Goal: Task Accomplishment & Management: Manage account settings

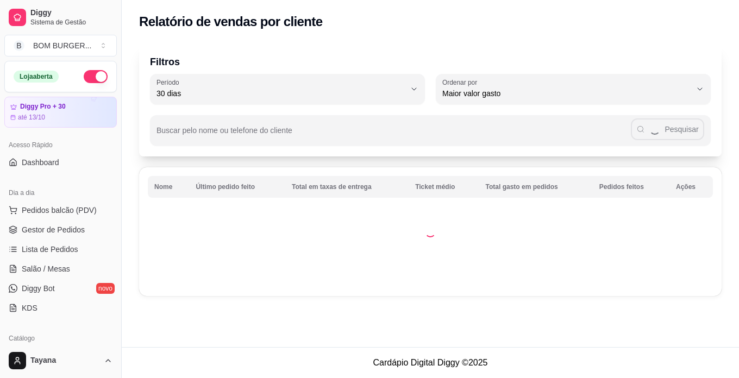
select select "30"
select select "HIGHEST_TOTAL_SPENT_WITH_ORDERS"
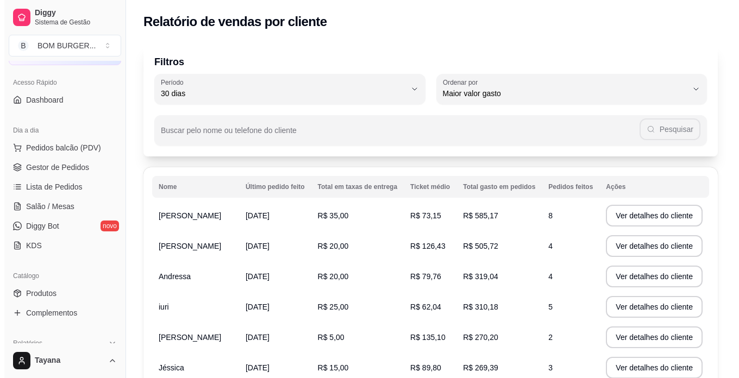
scroll to position [54, 0]
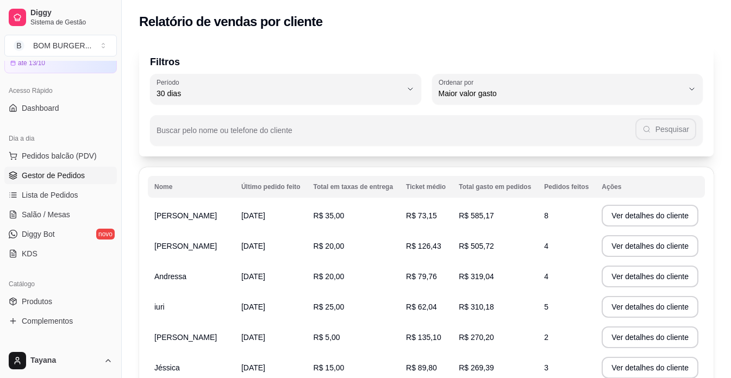
click at [69, 173] on span "Gestor de Pedidos" at bounding box center [53, 175] width 63 height 11
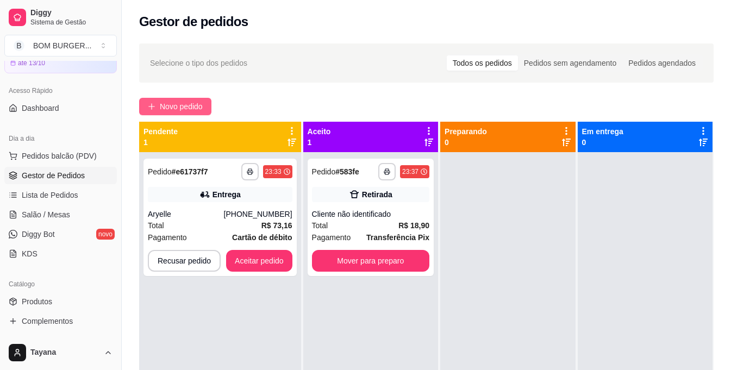
click at [193, 106] on span "Novo pedido" at bounding box center [181, 107] width 43 height 12
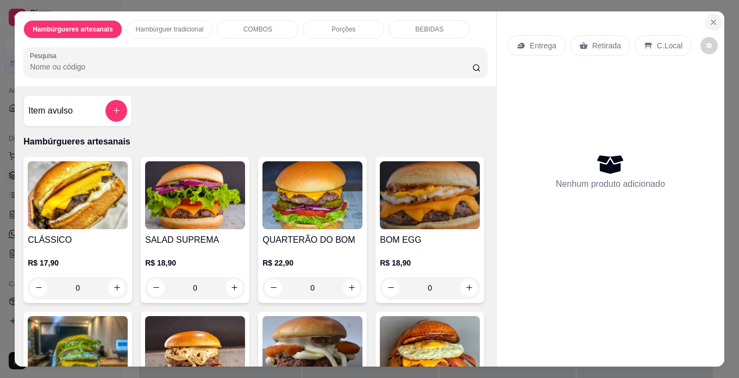
click at [716, 15] on button "Close" at bounding box center [713, 22] width 17 height 17
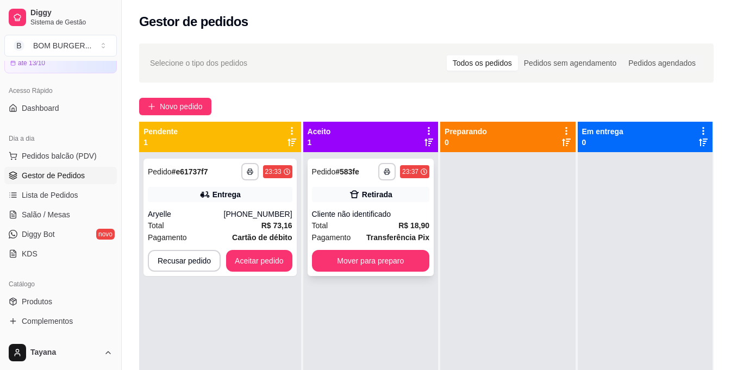
click at [358, 218] on div "Cliente não identificado" at bounding box center [370, 214] width 117 height 11
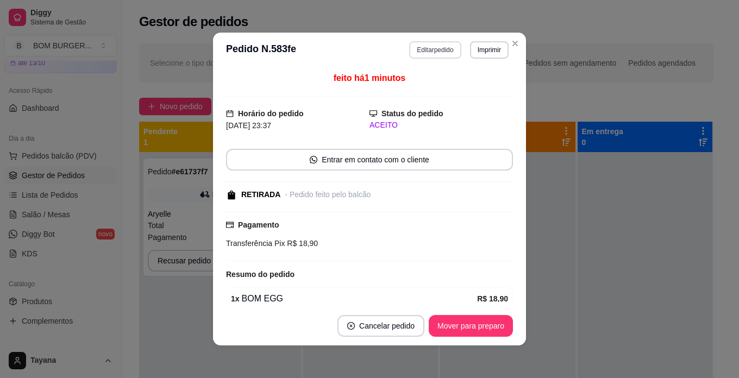
click at [419, 48] on button "Editar pedido" at bounding box center [435, 49] width 52 height 17
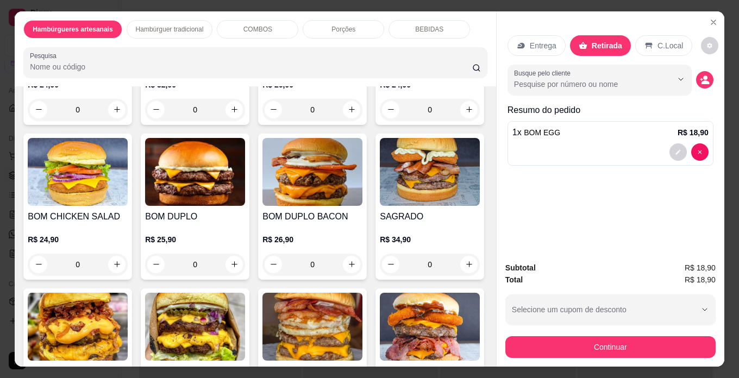
scroll to position [652, 0]
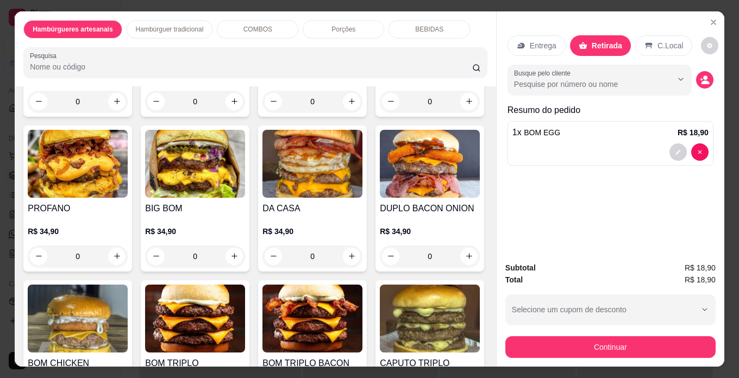
click at [115, 112] on div "0" at bounding box center [78, 102] width 100 height 22
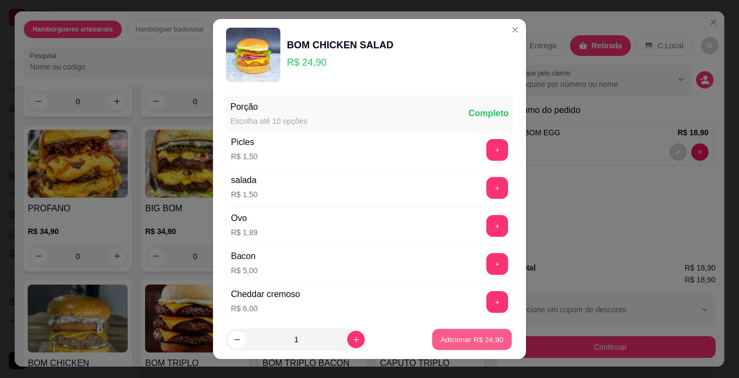
click at [469, 345] on p "Adicionar R$ 24,90" at bounding box center [472, 340] width 63 height 10
type input "1"
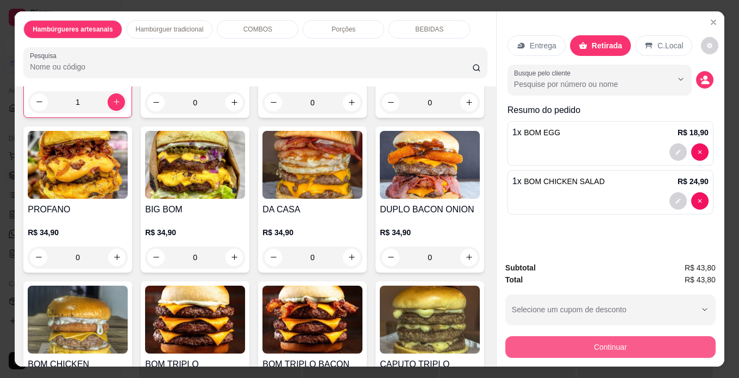
click at [600, 347] on button "Continuar" at bounding box center [610, 347] width 210 height 22
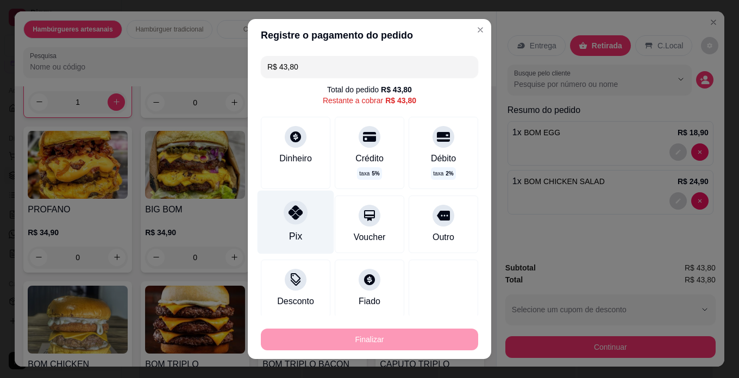
click at [290, 220] on div at bounding box center [296, 213] width 24 height 24
type input "R$ 0,00"
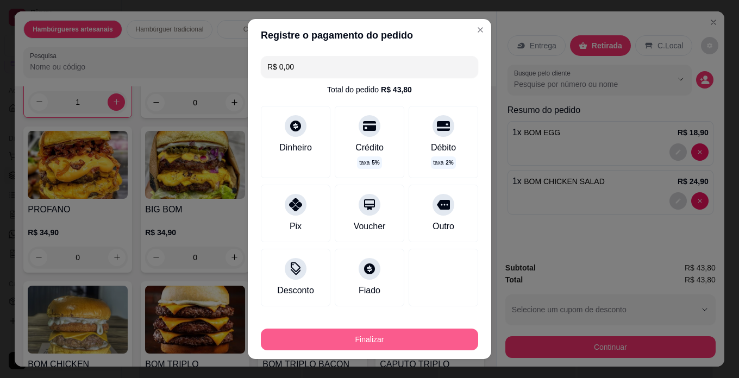
click at [363, 335] on button "Finalizar" at bounding box center [369, 340] width 217 height 22
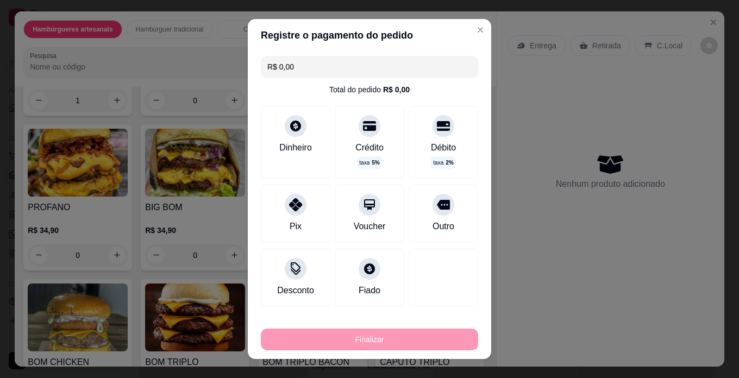
type input "0"
type input "-R$ 43,80"
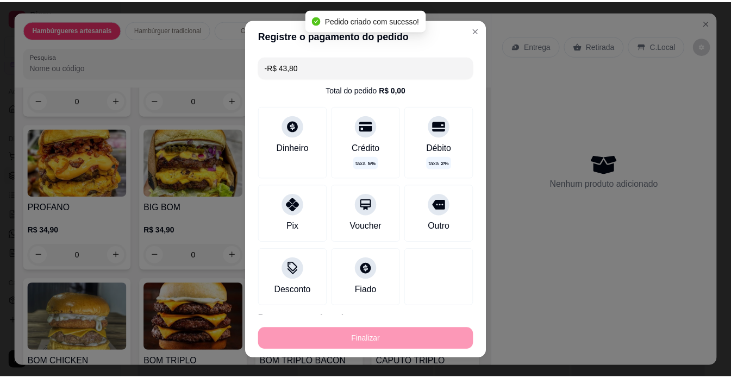
scroll to position [651, 0]
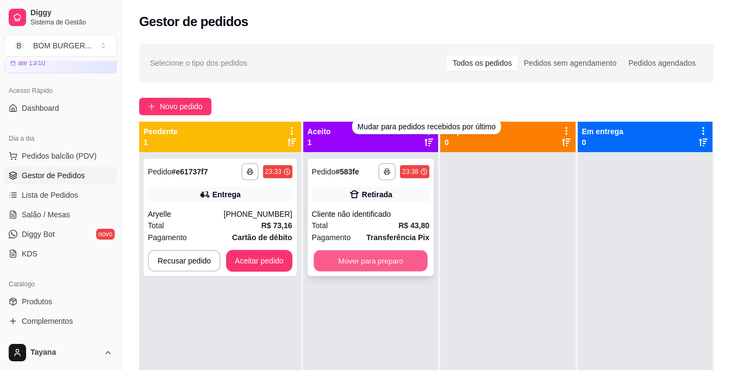
click at [369, 262] on button "Mover para preparo" at bounding box center [371, 260] width 114 height 21
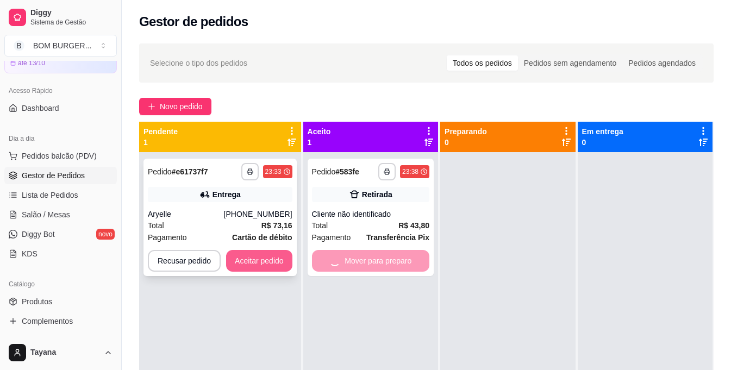
click at [250, 264] on button "Aceitar pedido" at bounding box center [259, 261] width 66 height 22
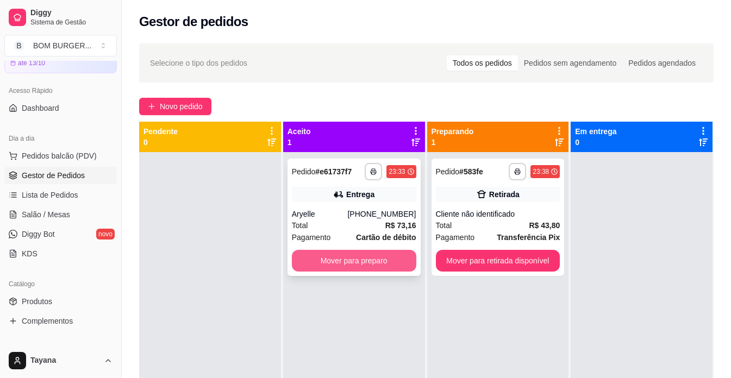
click at [384, 267] on button "Mover para preparo" at bounding box center [354, 261] width 124 height 22
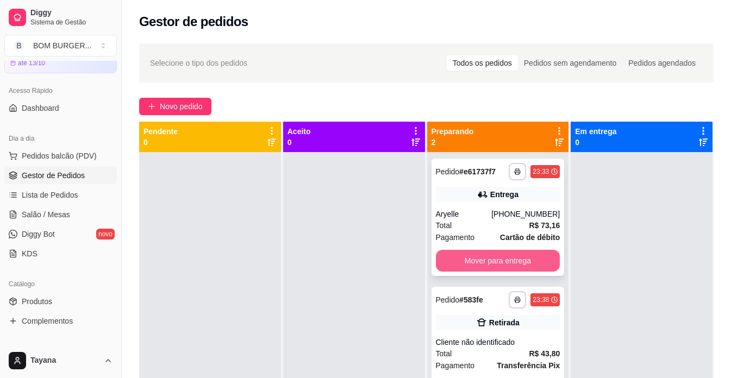
click at [482, 265] on button "Mover para entrega" at bounding box center [498, 261] width 124 height 22
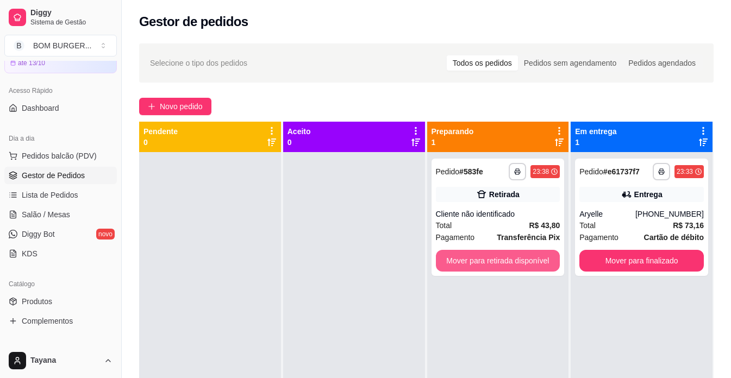
click at [497, 265] on button "Mover para retirada disponível" at bounding box center [498, 261] width 124 height 22
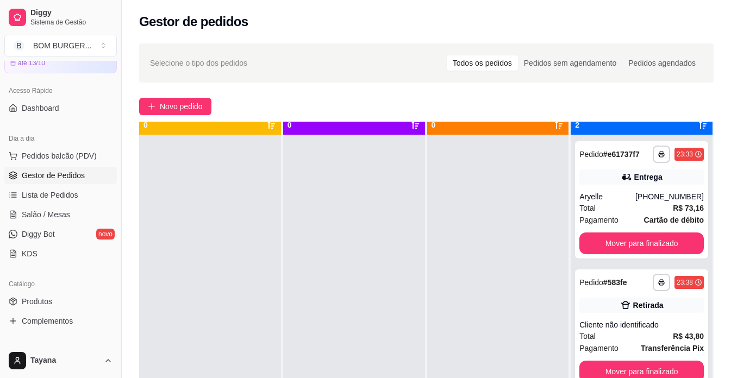
scroll to position [30, 0]
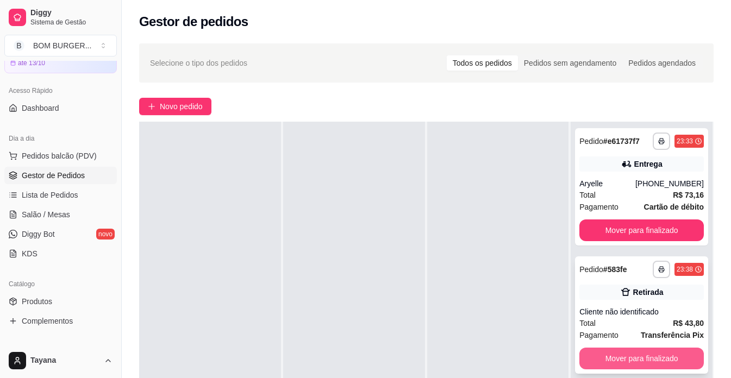
click at [616, 353] on button "Mover para finalizado" at bounding box center [641, 359] width 124 height 22
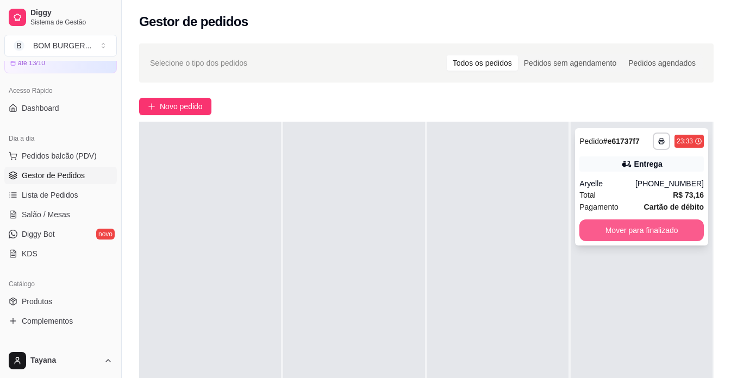
click at [621, 226] on button "Mover para finalizado" at bounding box center [641, 231] width 124 height 22
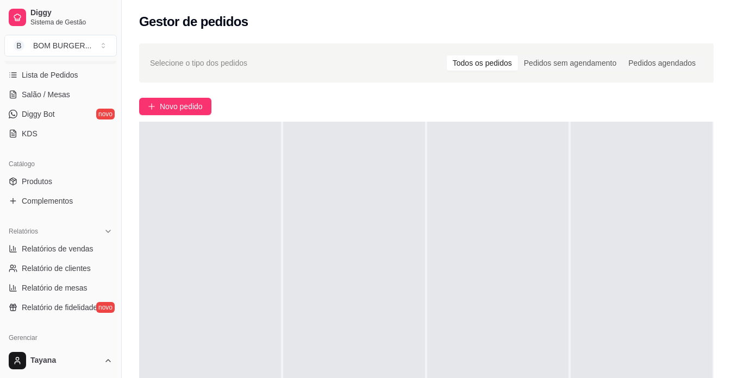
scroll to position [217, 0]
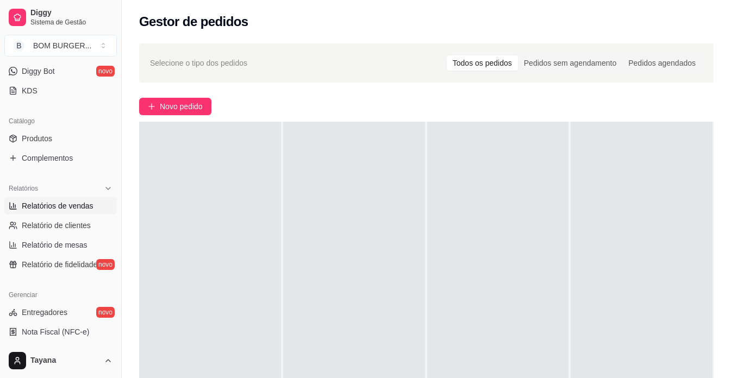
click at [91, 201] on span "Relatórios de vendas" at bounding box center [58, 206] width 72 height 11
select select "ALL"
select select "0"
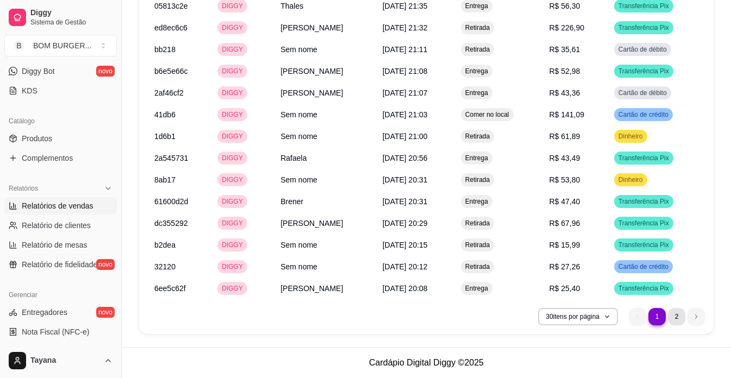
click at [680, 314] on li "2" at bounding box center [676, 316] width 17 height 17
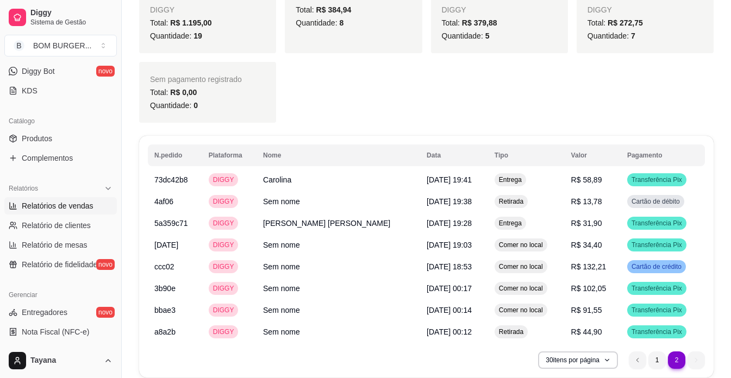
scroll to position [1168, 0]
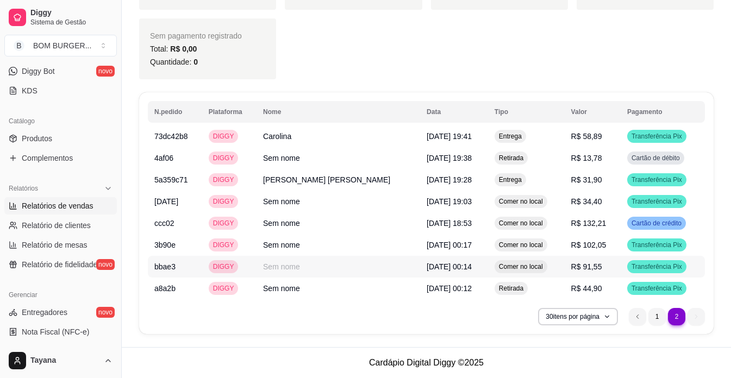
click at [497, 269] on span "Comer no local" at bounding box center [521, 266] width 48 height 9
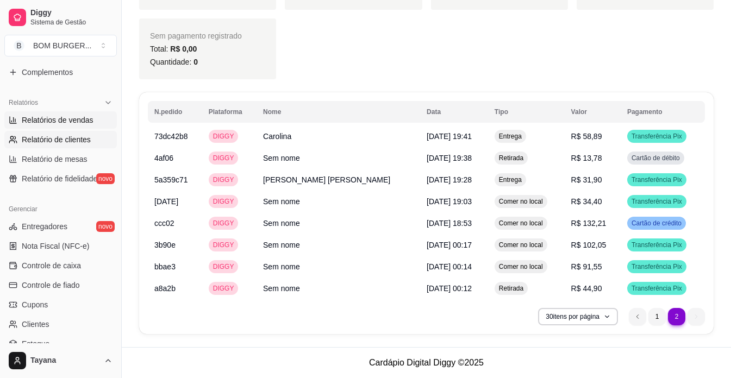
scroll to position [326, 0]
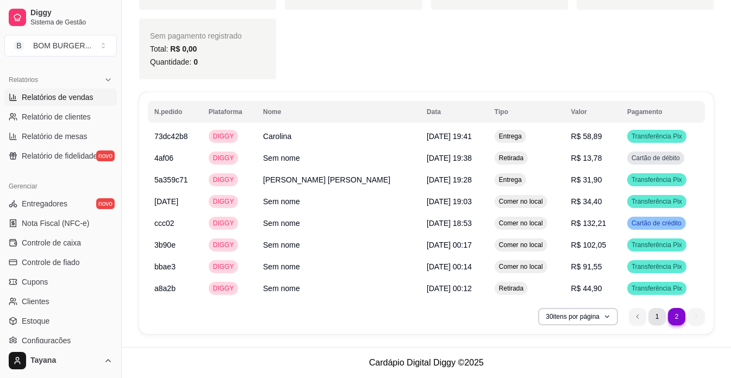
click at [656, 318] on li "1" at bounding box center [656, 316] width 17 height 17
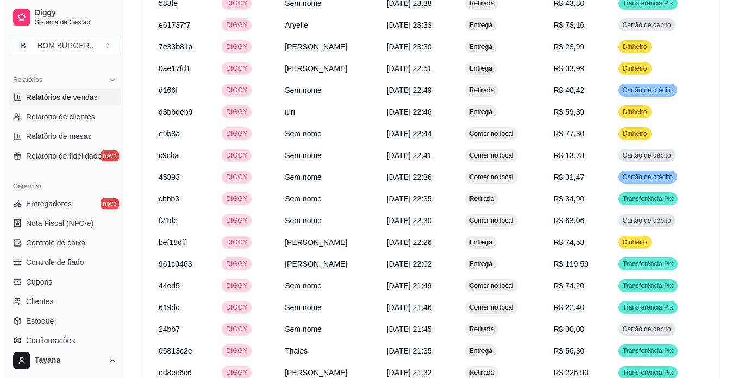
scroll to position [1266, 0]
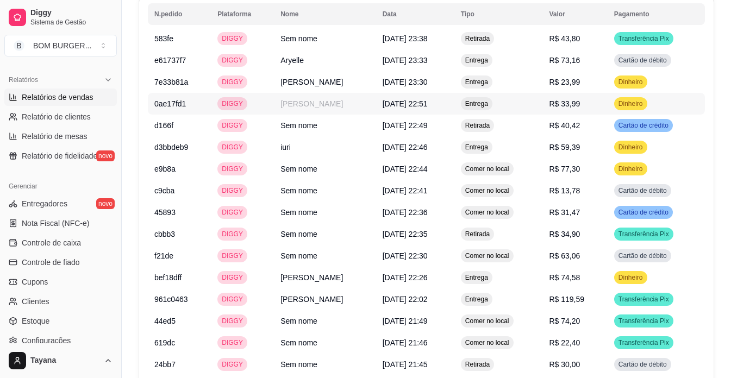
click at [422, 102] on span "[DATE] 22:51" at bounding box center [405, 103] width 45 height 9
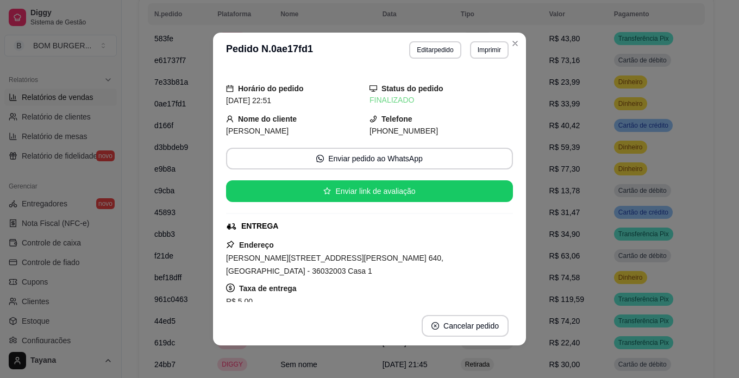
click at [518, 36] on header "**********" at bounding box center [369, 50] width 313 height 35
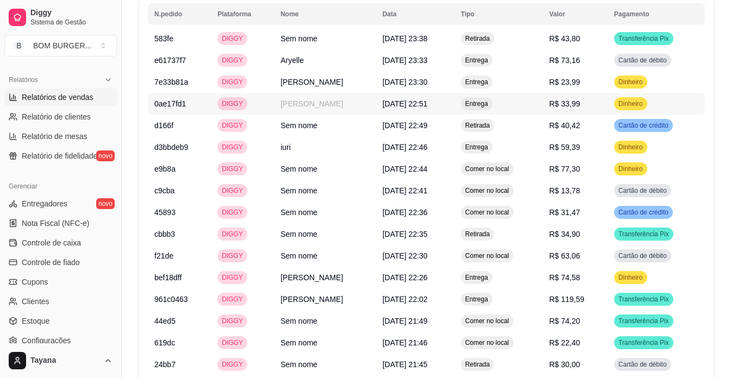
click at [419, 99] on span "[DATE] 22:51" at bounding box center [405, 103] width 45 height 9
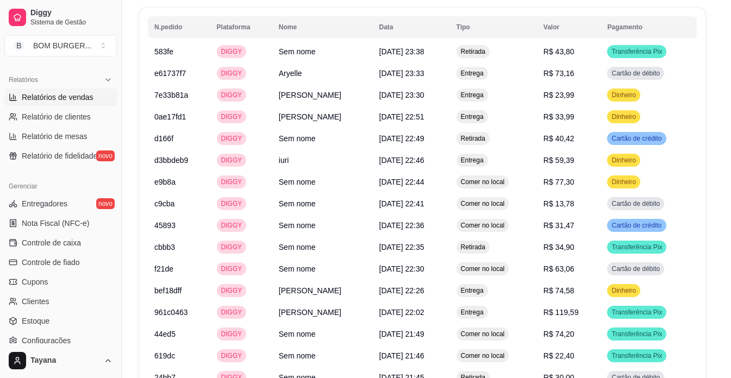
click at [419, 102] on div "FINALIZADO" at bounding box center [438, 99] width 144 height 11
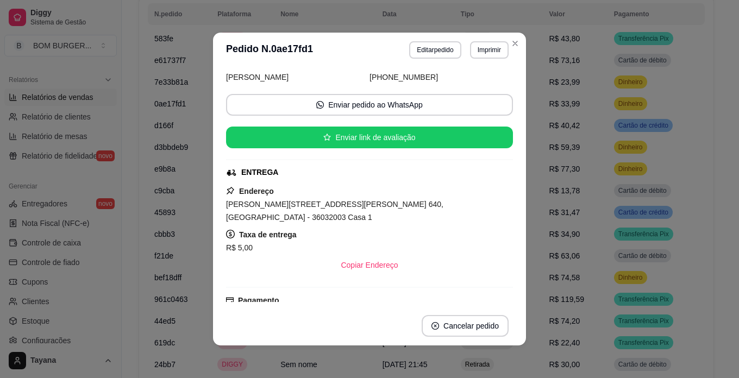
scroll to position [54, 0]
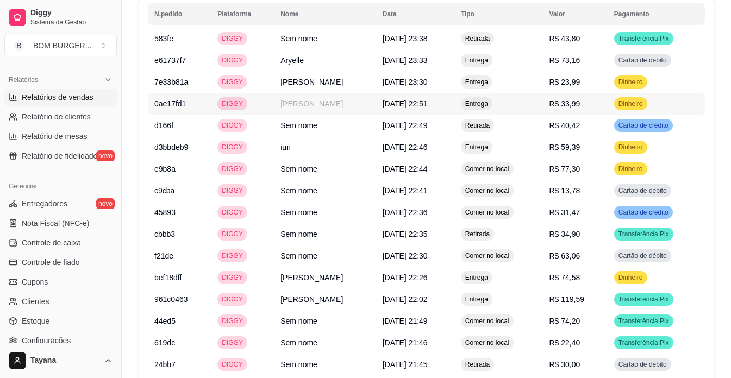
click at [397, 103] on span "[DATE] 22:51" at bounding box center [405, 103] width 45 height 9
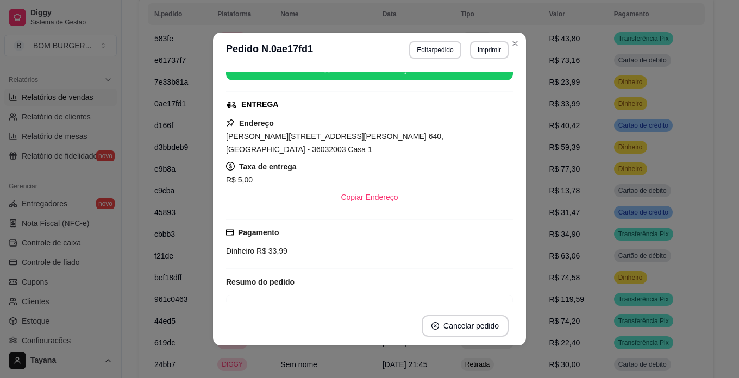
scroll to position [163, 0]
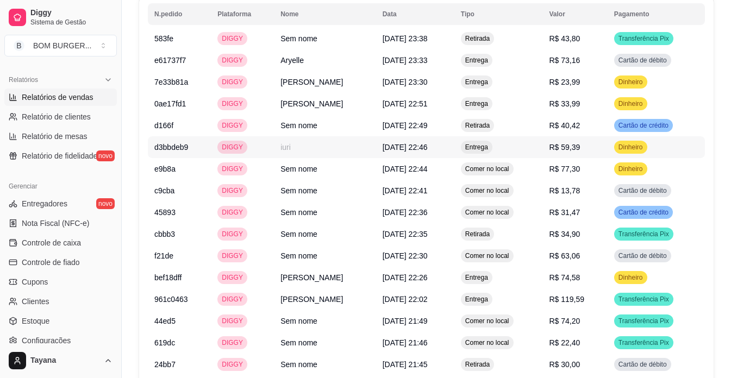
click at [405, 147] on span "[DATE] 22:46" at bounding box center [405, 147] width 45 height 9
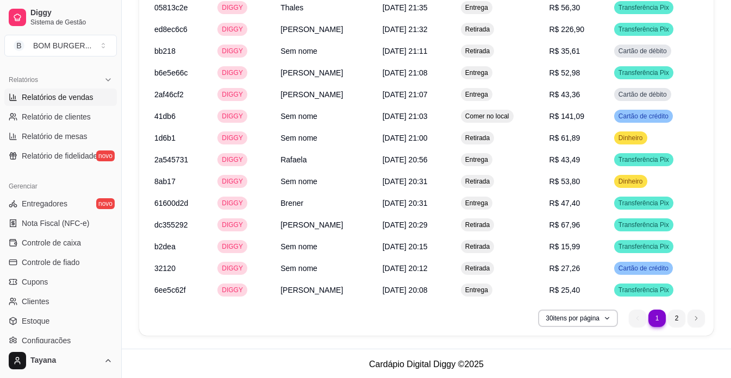
scroll to position [1646, 0]
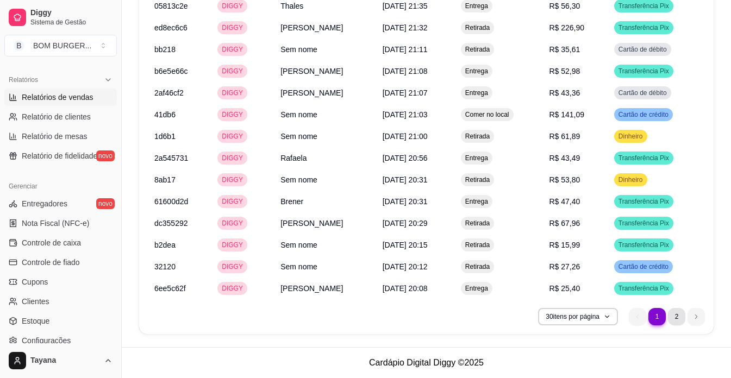
click at [680, 315] on li "2" at bounding box center [676, 316] width 17 height 17
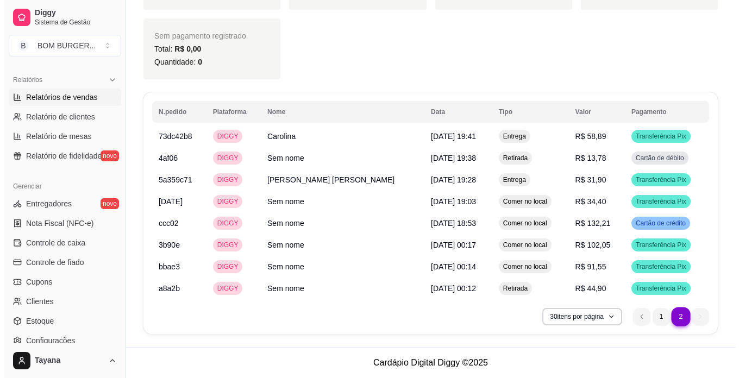
scroll to position [1168, 0]
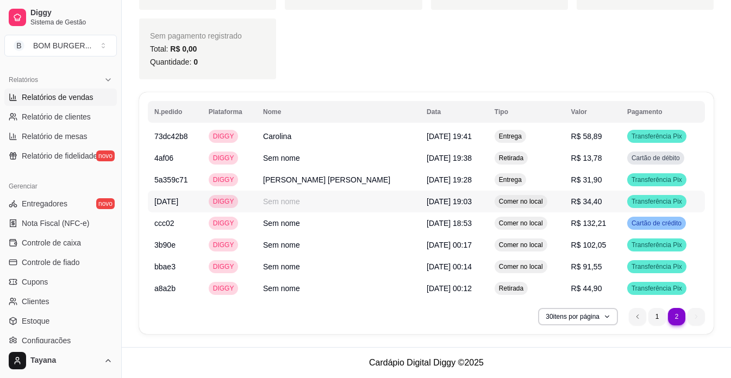
click at [427, 198] on span "[DATE] 19:03" at bounding box center [449, 201] width 45 height 9
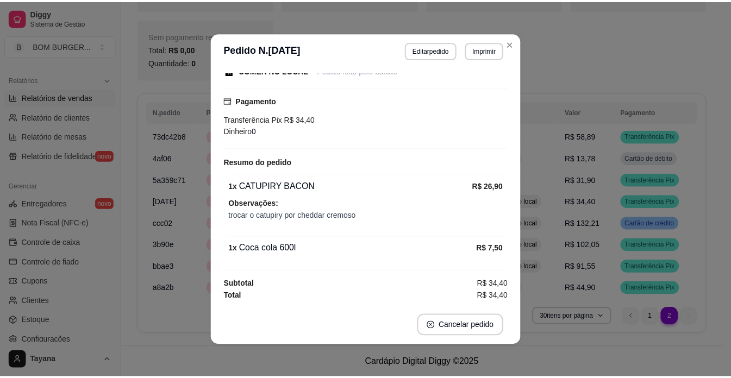
scroll to position [2, 0]
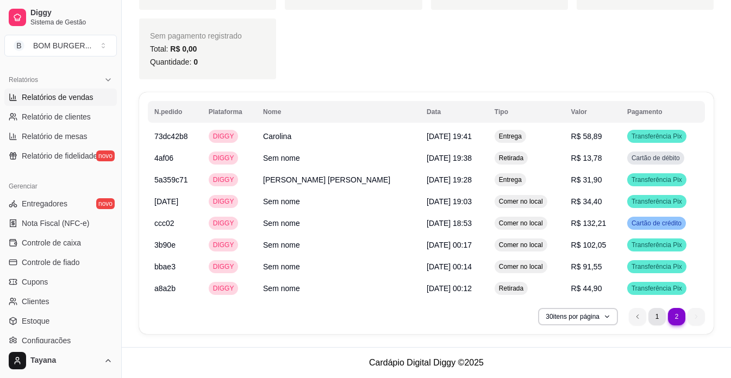
click at [657, 318] on li "1" at bounding box center [656, 316] width 17 height 17
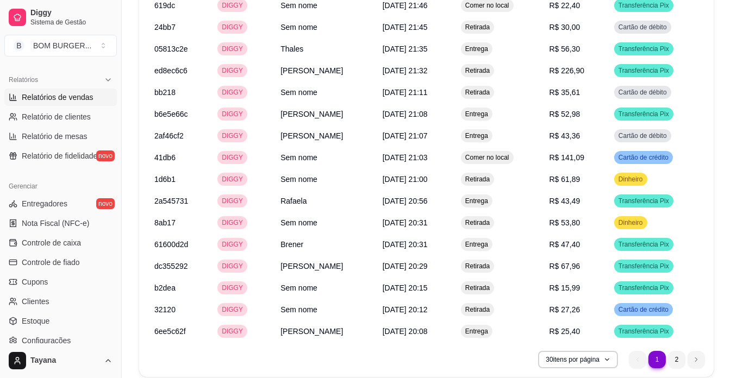
scroll to position [1646, 0]
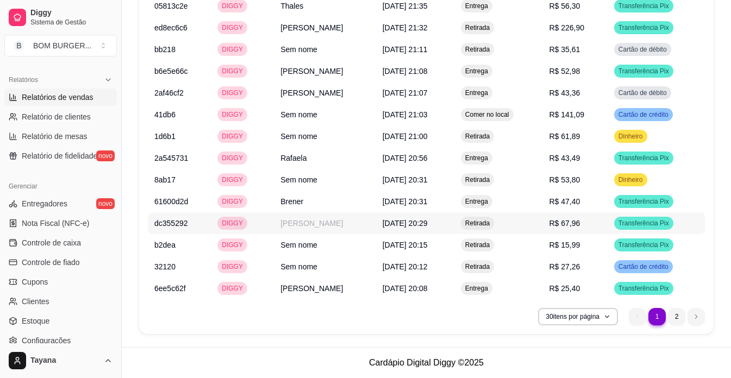
click at [385, 222] on span "[DATE] 20:29" at bounding box center [405, 223] width 45 height 9
click at [673, 316] on li "2" at bounding box center [676, 316] width 17 height 17
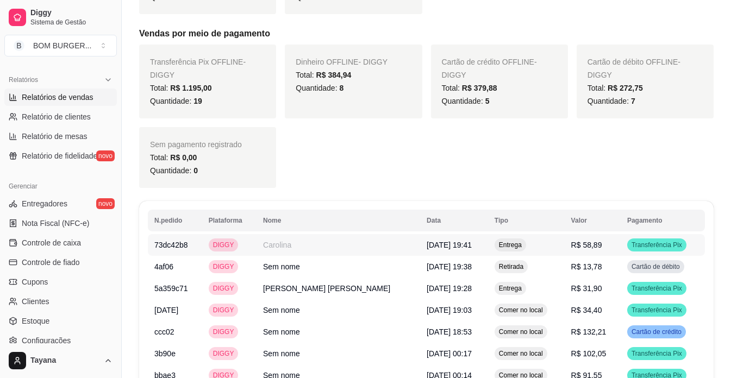
scroll to position [1168, 0]
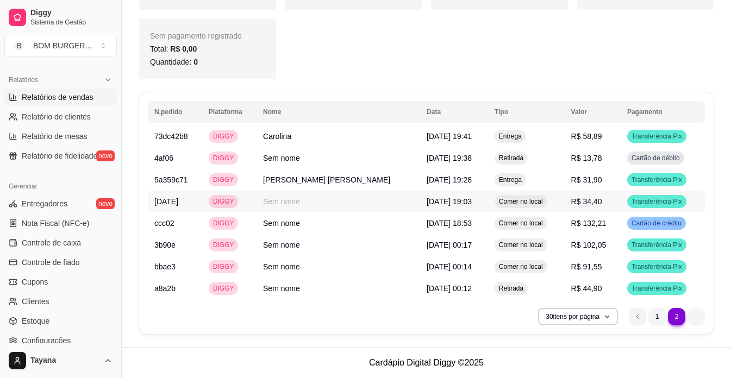
click at [427, 199] on span "[DATE] 19:03" at bounding box center [449, 201] width 45 height 9
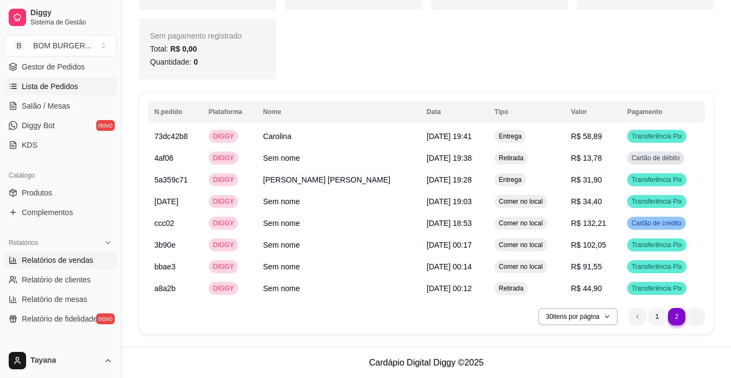
scroll to position [109, 0]
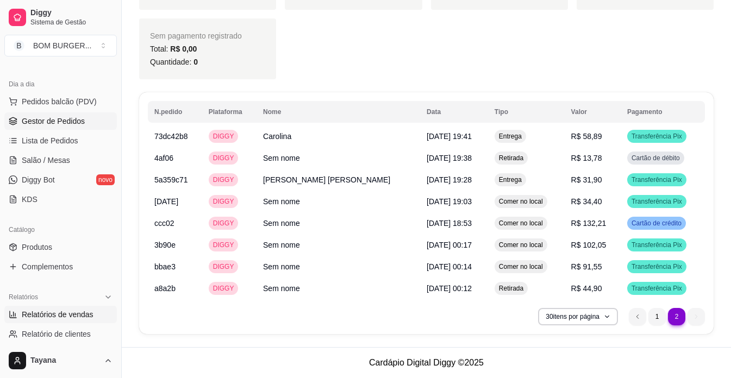
click at [64, 118] on span "Gestor de Pedidos" at bounding box center [53, 121] width 63 height 11
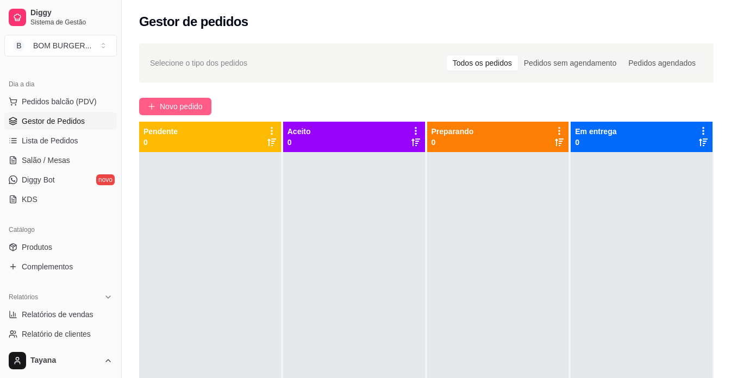
click at [153, 108] on icon "plus" at bounding box center [152, 107] width 8 height 8
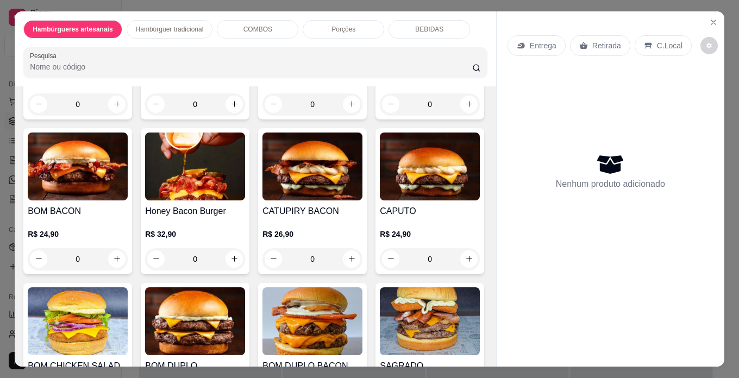
scroll to position [380, 0]
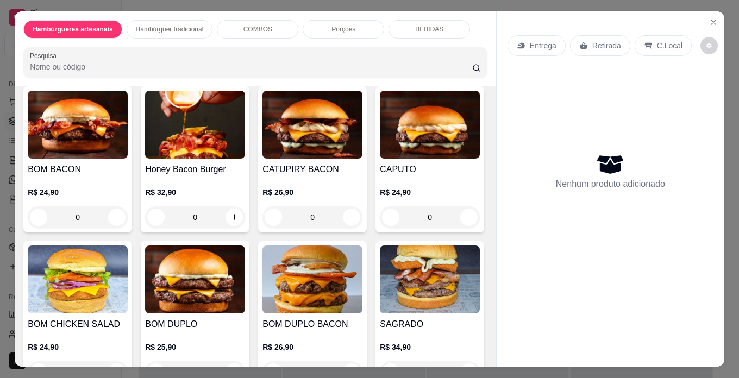
click at [128, 208] on div "0" at bounding box center [78, 217] width 100 height 22
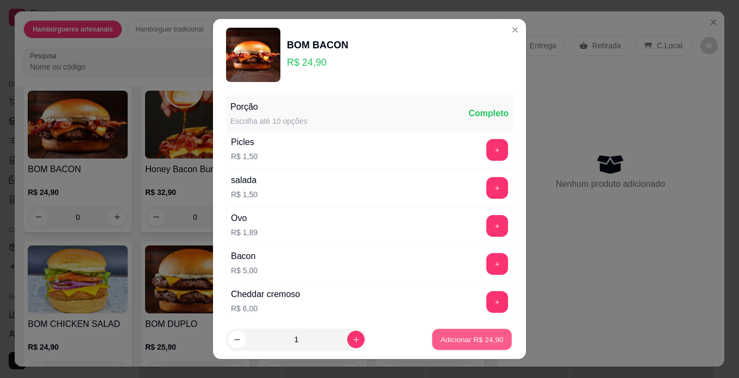
click at [478, 339] on p "Adicionar R$ 24,90" at bounding box center [472, 340] width 63 height 10
type input "1"
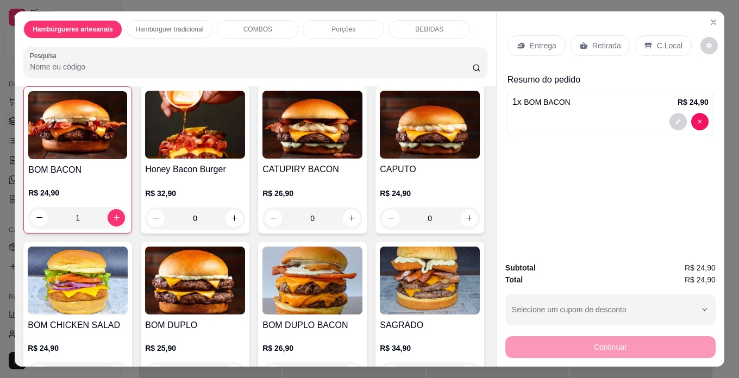
click at [430, 25] on p "BEBIDAS" at bounding box center [429, 29] width 28 height 9
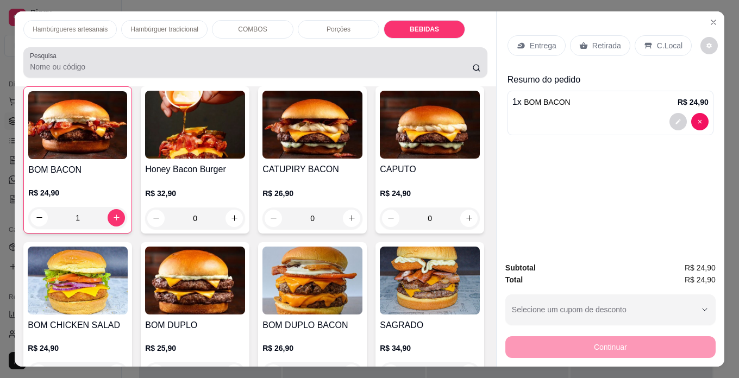
scroll to position [28, 0]
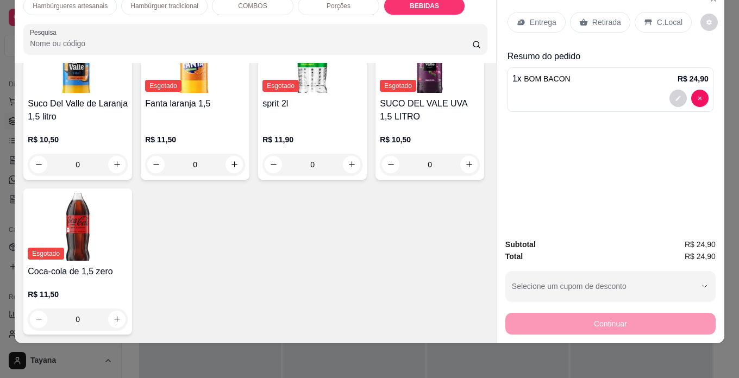
type input "1"
click at [657, 17] on p "C.Local" at bounding box center [670, 22] width 26 height 11
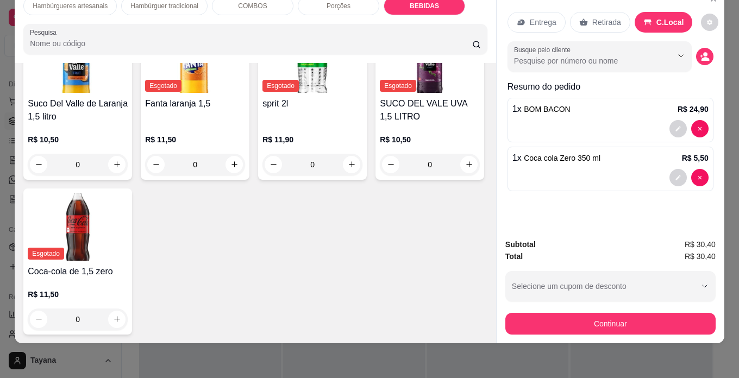
click at [593, 17] on p "Retirada" at bounding box center [606, 22] width 29 height 11
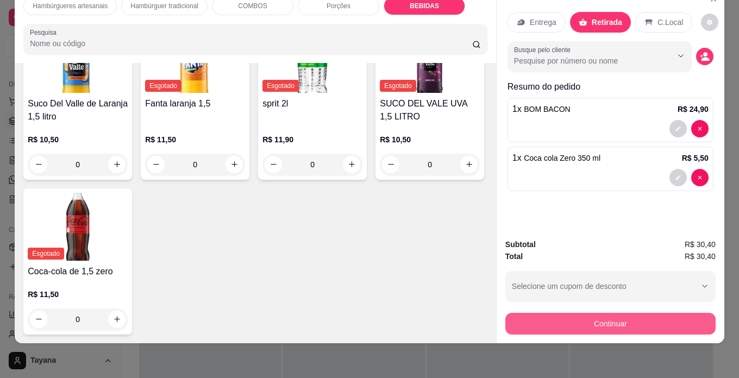
click at [626, 314] on button "Continuar" at bounding box center [610, 324] width 210 height 22
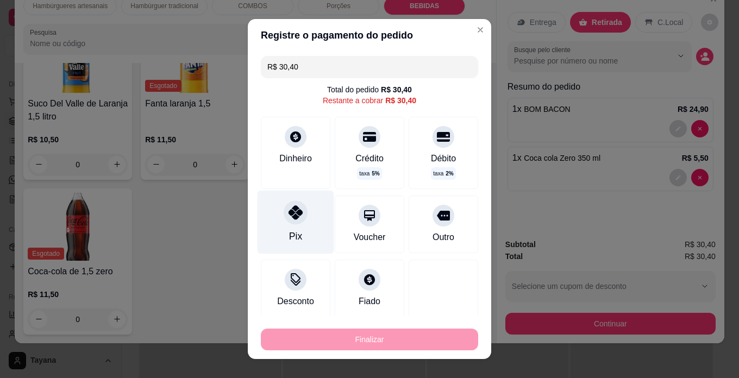
click at [289, 217] on icon at bounding box center [296, 212] width 14 height 14
type input "R$ 0,00"
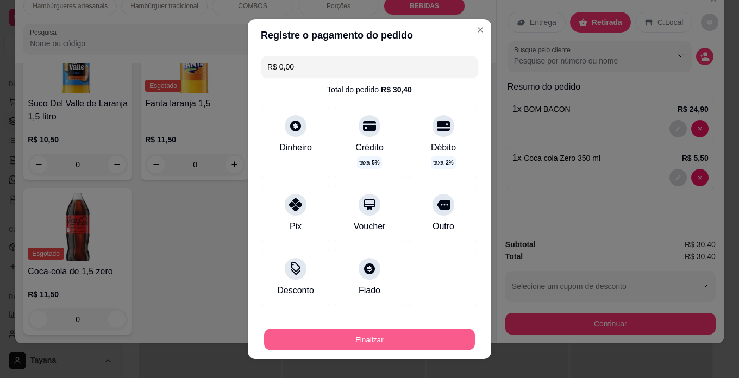
click at [340, 336] on button "Finalizar" at bounding box center [369, 339] width 211 height 21
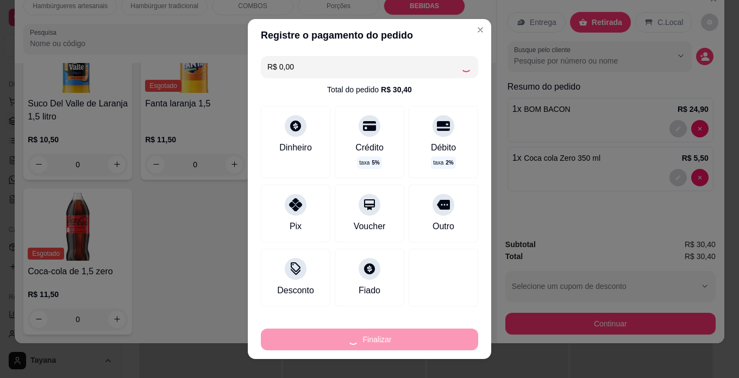
type input "0"
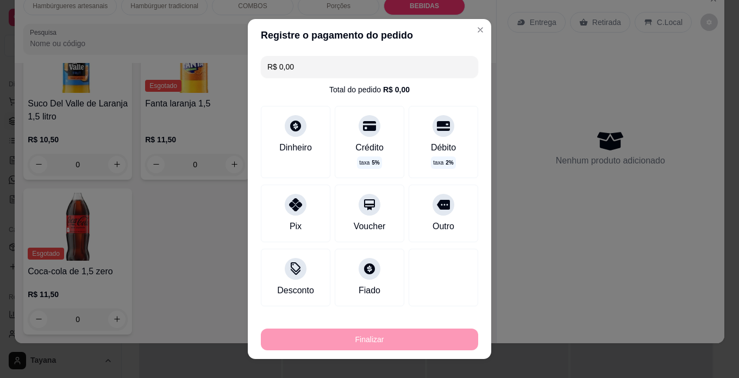
type input "-R$ 30,40"
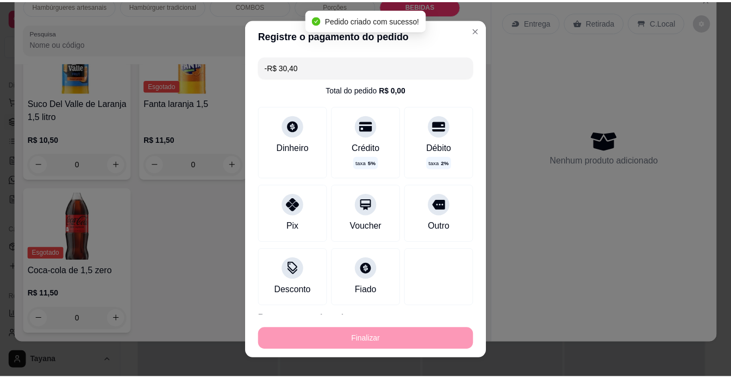
scroll to position [2485, 0]
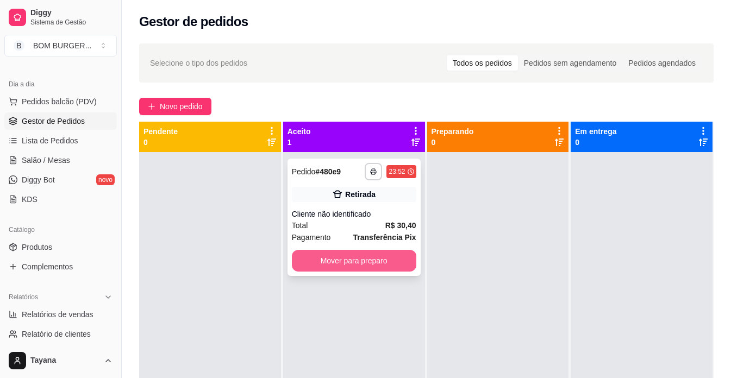
click at [392, 262] on button "Mover para preparo" at bounding box center [354, 261] width 124 height 22
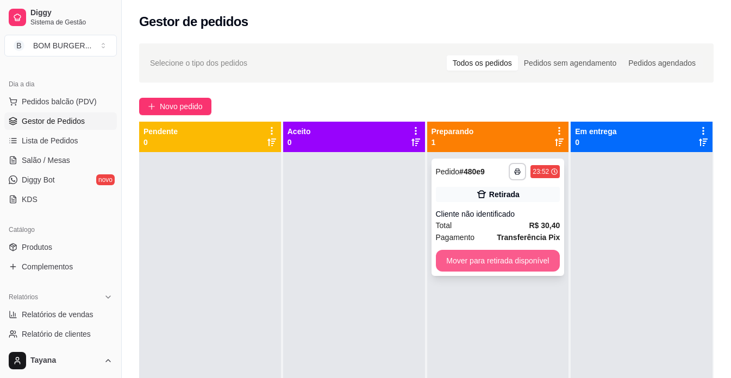
click at [464, 261] on button "Mover para retirada disponível" at bounding box center [498, 261] width 124 height 22
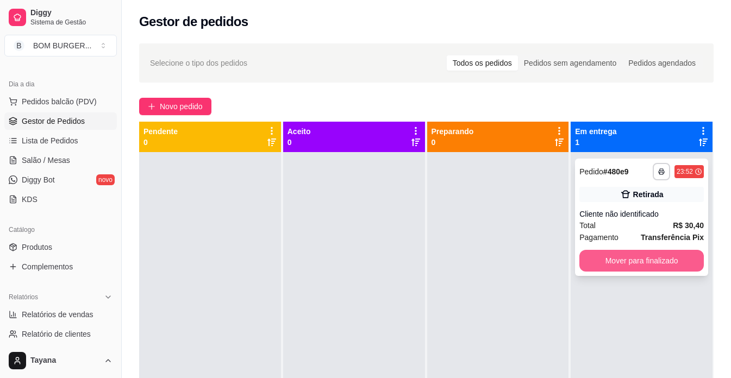
click at [615, 258] on button "Mover para finalizado" at bounding box center [641, 261] width 124 height 22
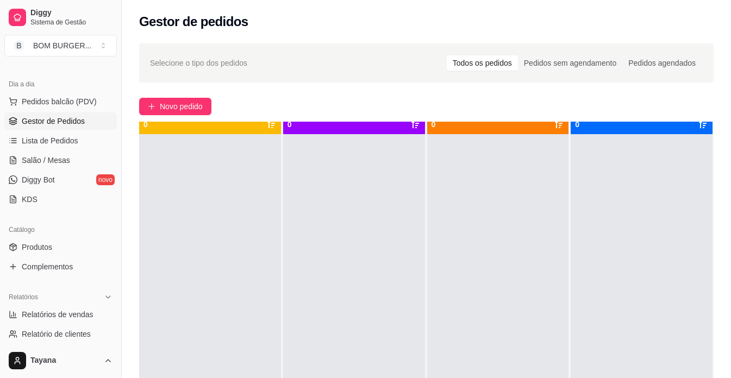
scroll to position [30, 0]
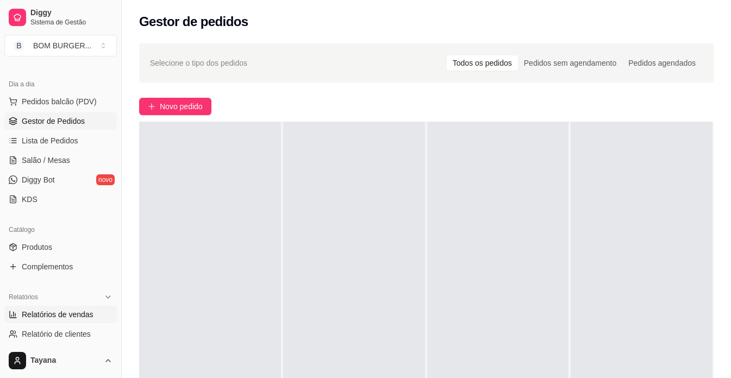
click at [78, 314] on span "Relatórios de vendas" at bounding box center [58, 314] width 72 height 11
select select "ALL"
select select "0"
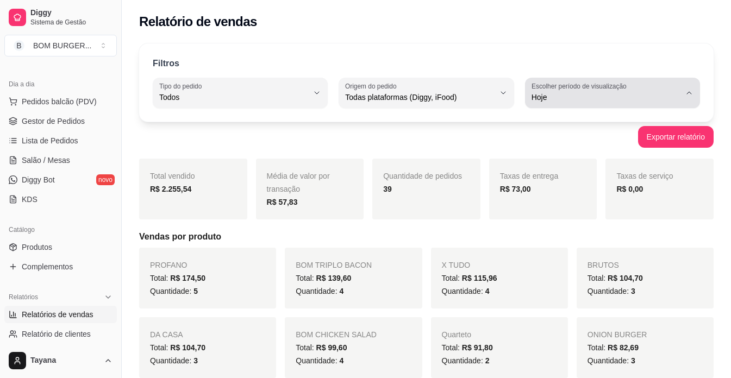
click at [581, 88] on label "Escolher período de visualização" at bounding box center [580, 86] width 98 height 9
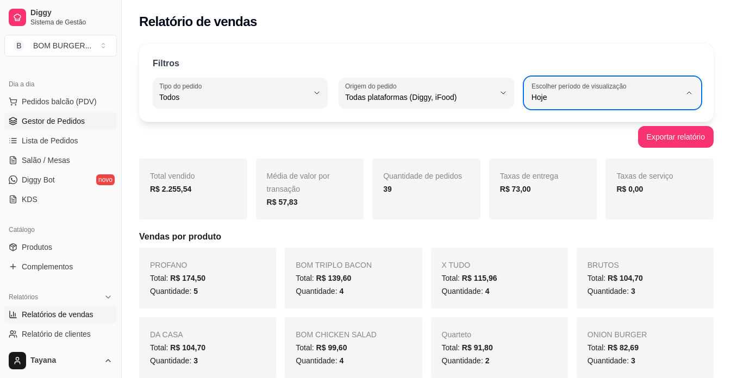
click at [67, 123] on span "Gestor de Pedidos" at bounding box center [53, 121] width 63 height 11
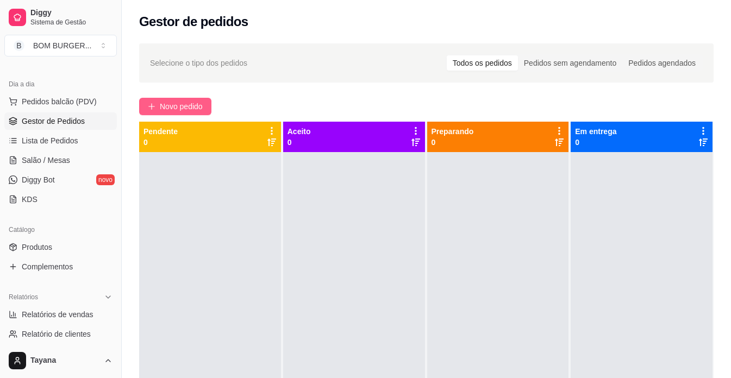
click at [187, 105] on span "Novo pedido" at bounding box center [181, 107] width 43 height 12
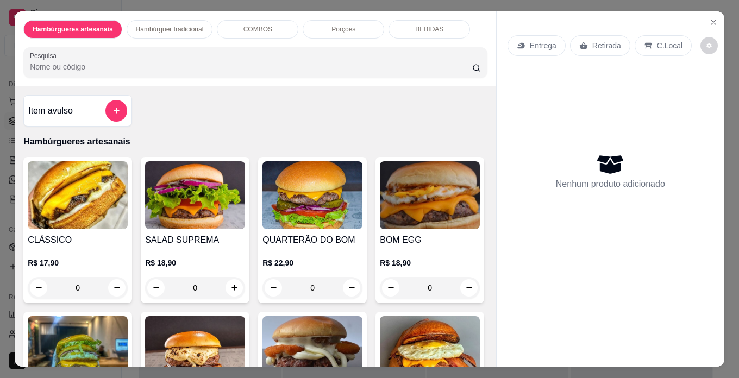
click at [227, 281] on div "0" at bounding box center [195, 288] width 100 height 22
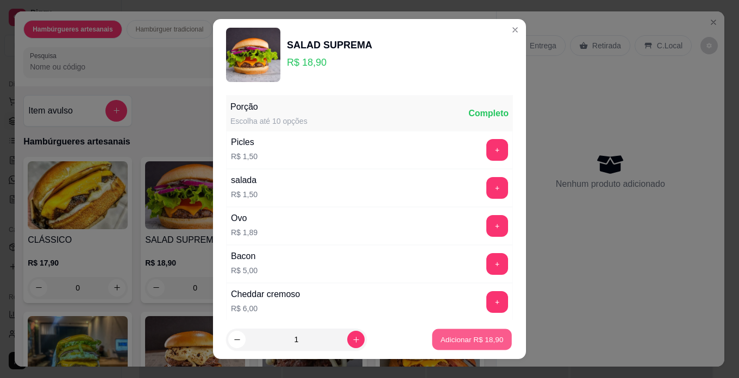
click at [459, 341] on p "Adicionar R$ 18,90" at bounding box center [472, 340] width 63 height 10
type input "1"
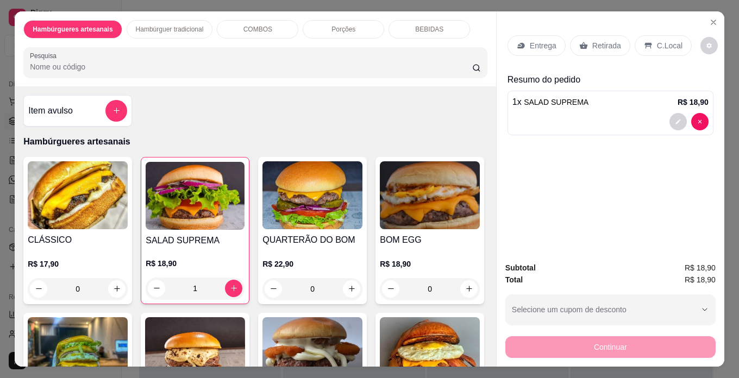
click at [599, 35] on div "Retirada" at bounding box center [600, 45] width 60 height 21
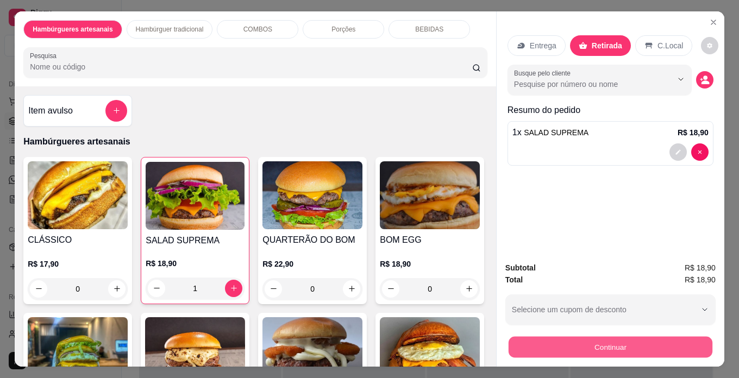
click at [588, 338] on button "Continuar" at bounding box center [611, 347] width 204 height 21
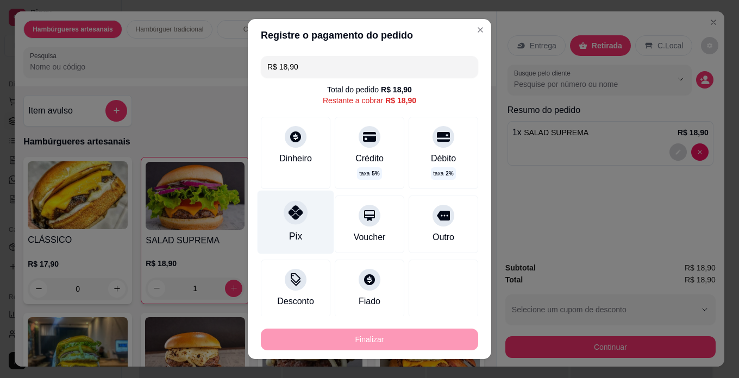
click at [295, 220] on icon at bounding box center [296, 212] width 14 height 14
type input "R$ 0,00"
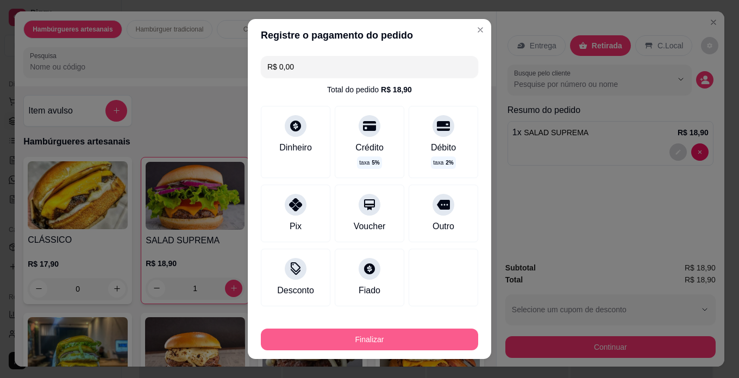
click at [380, 339] on button "Finalizar" at bounding box center [369, 340] width 217 height 22
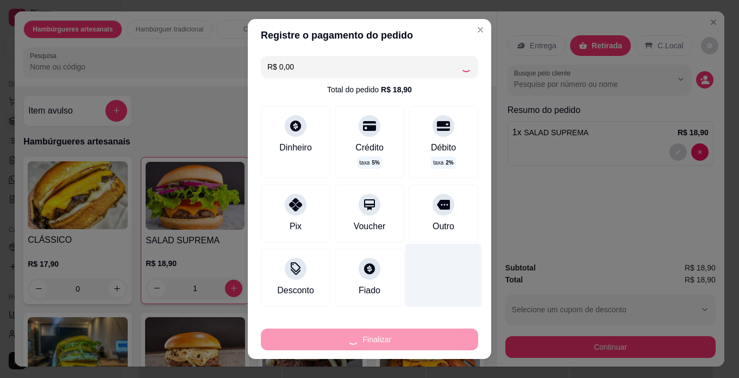
type input "0"
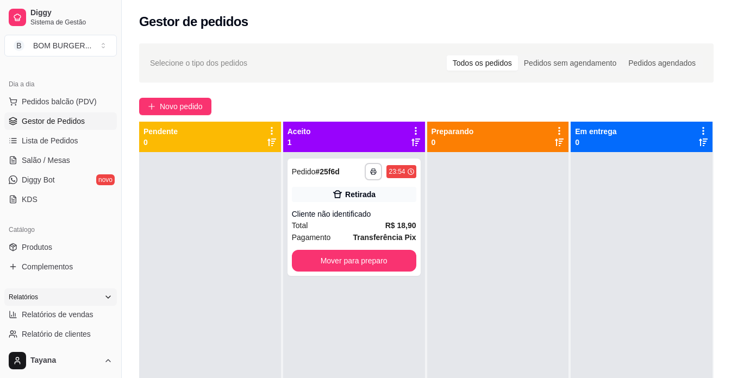
scroll to position [163, 0]
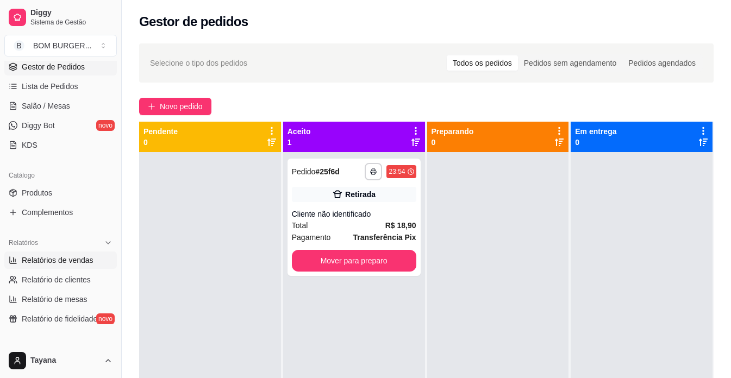
click at [72, 256] on span "Relatórios de vendas" at bounding box center [58, 260] width 72 height 11
select select "ALL"
select select "0"
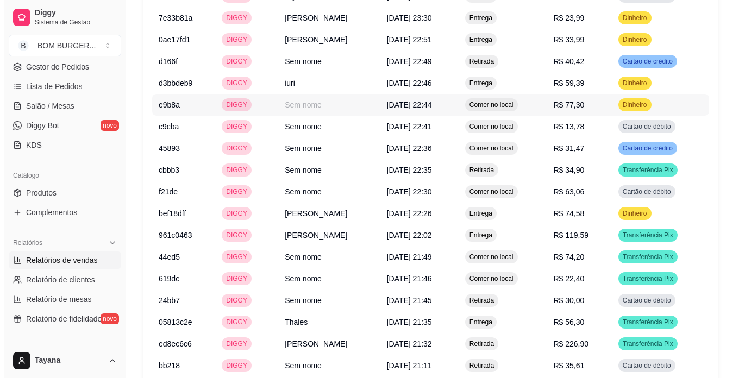
scroll to position [1413, 0]
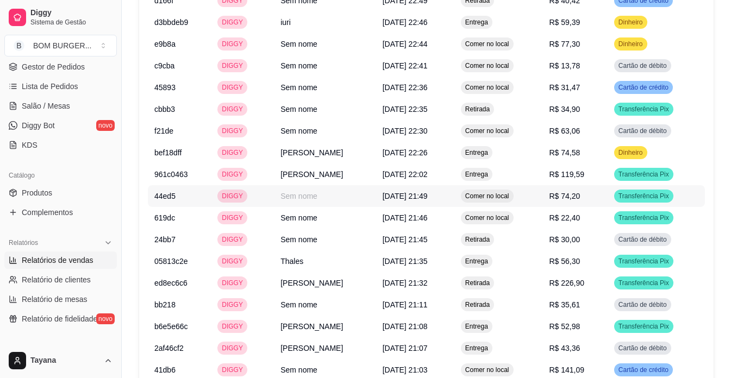
click at [418, 197] on span "[DATE] 21:49" at bounding box center [405, 196] width 45 height 9
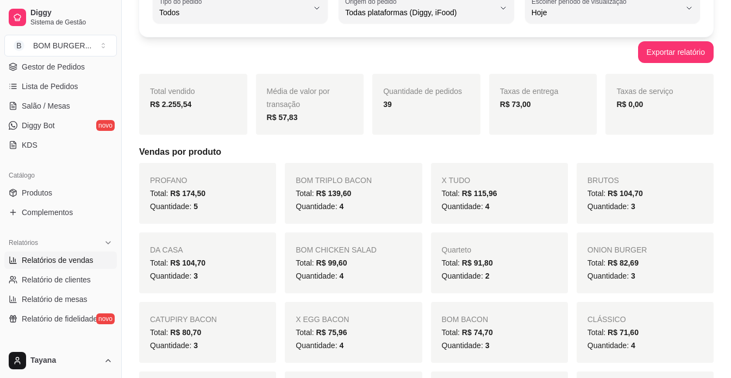
scroll to position [0, 0]
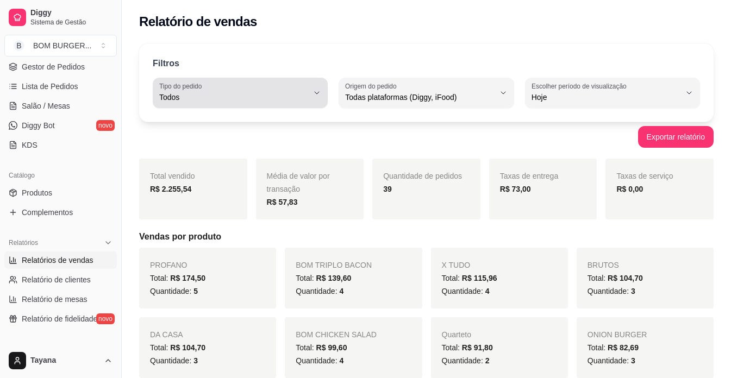
click at [192, 87] on label "Tipo do pedido" at bounding box center [182, 86] width 46 height 9
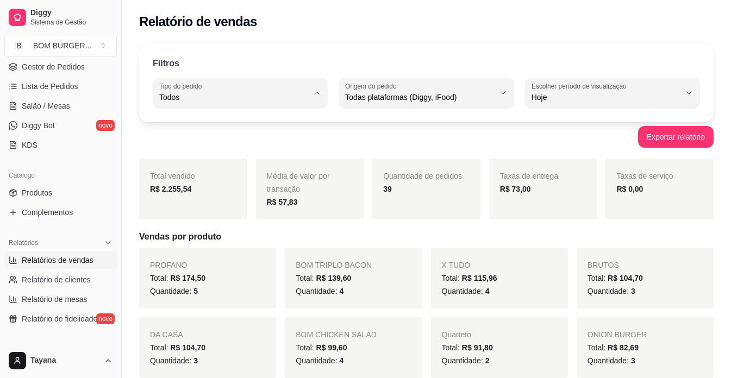
click at [211, 142] on span "Entrega" at bounding box center [235, 141] width 141 height 10
type input "DELIVERY"
select select "DELIVERY"
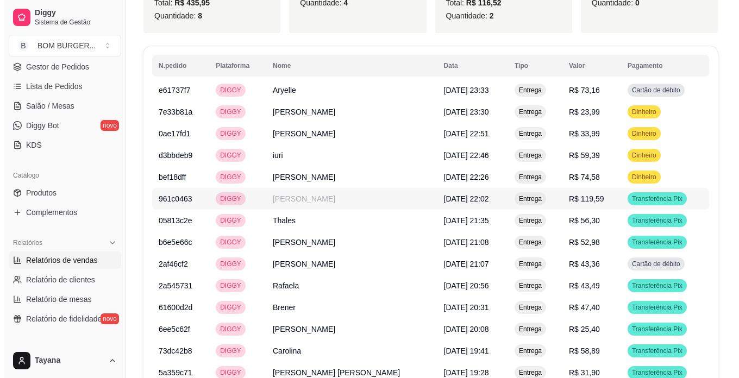
scroll to position [579, 0]
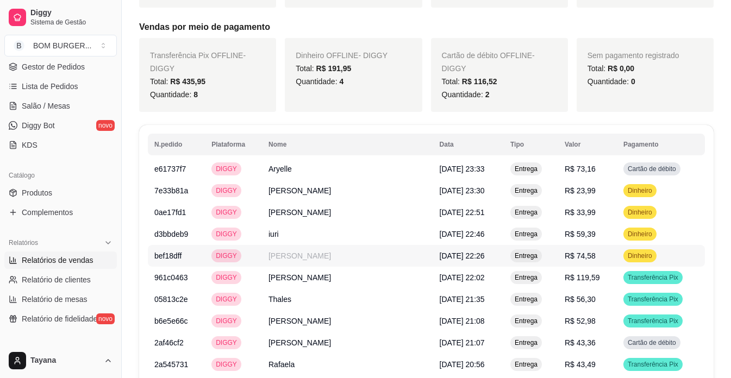
click at [447, 256] on span "[DATE] 22:26" at bounding box center [462, 256] width 45 height 9
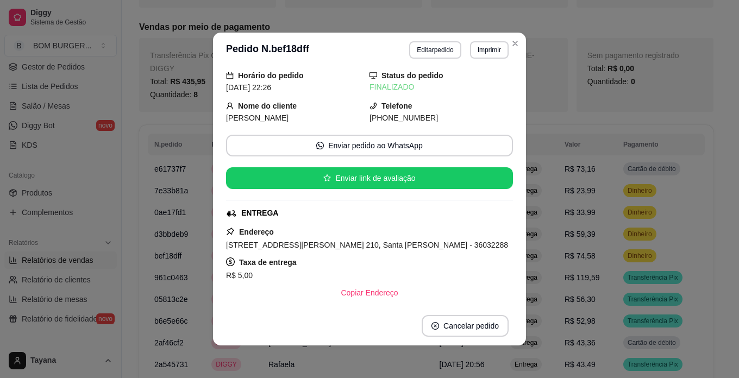
scroll to position [109, 0]
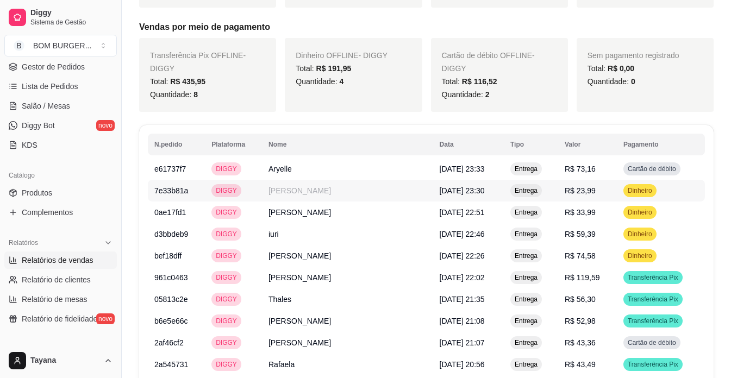
click at [440, 189] on span "[DATE] 23:30" at bounding box center [462, 190] width 45 height 9
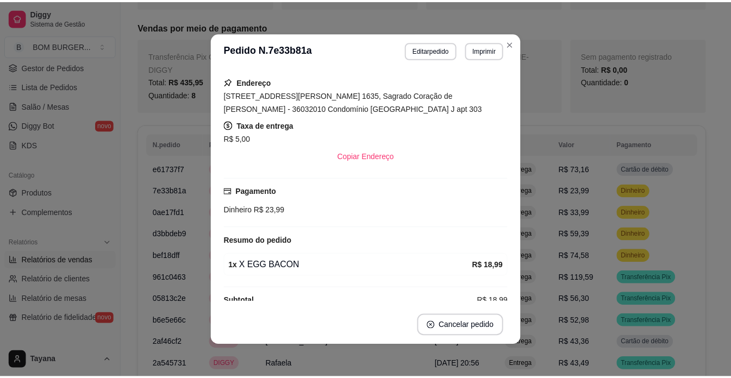
scroll to position [180, 0]
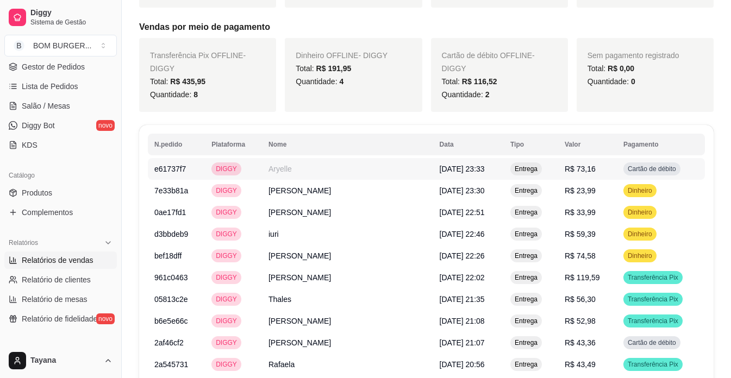
click at [440, 170] on span "[DATE] 23:33" at bounding box center [462, 169] width 45 height 9
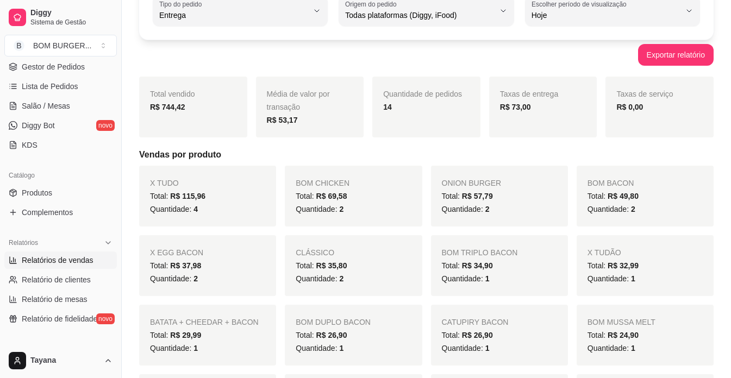
scroll to position [0, 0]
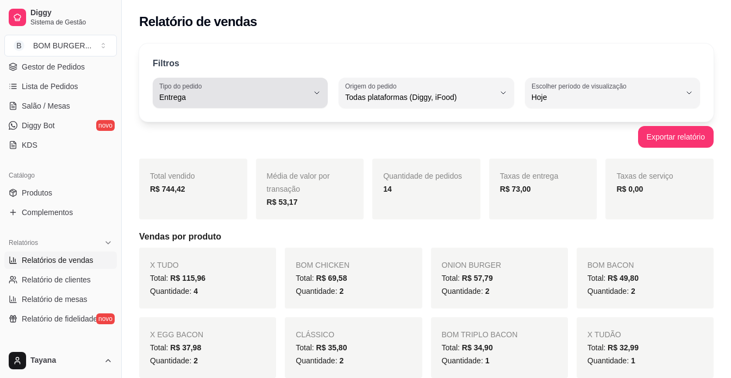
click at [184, 89] on label "Tipo do pedido" at bounding box center [182, 86] width 46 height 9
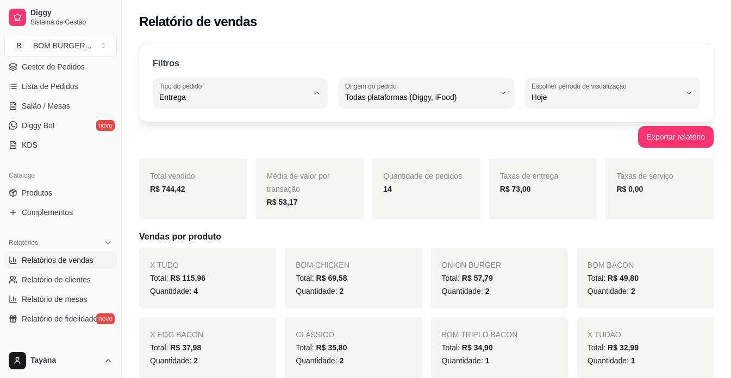
click at [198, 123] on span "Todos" at bounding box center [235, 123] width 141 height 10
type input "ALL"
select select "ALL"
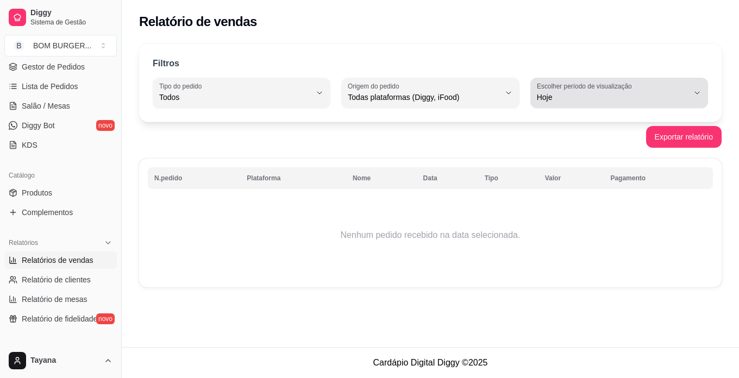
click at [613, 94] on span "Hoje" at bounding box center [613, 97] width 152 height 11
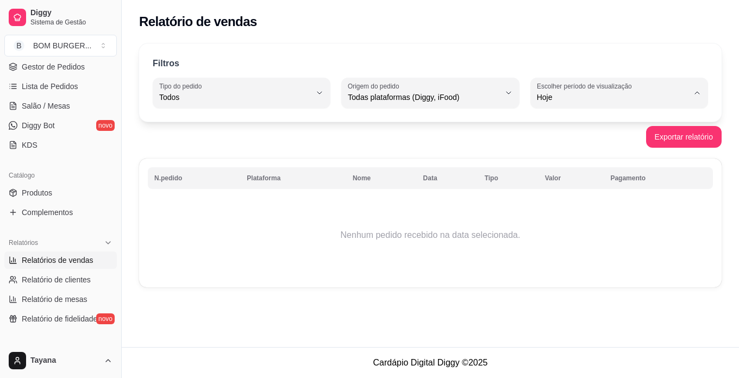
click at [555, 138] on span "Ontem" at bounding box center [613, 141] width 143 height 10
type input "1"
select select "1"
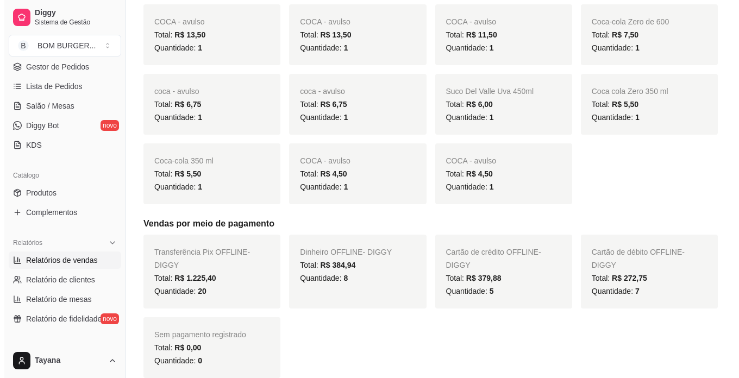
scroll to position [1087, 0]
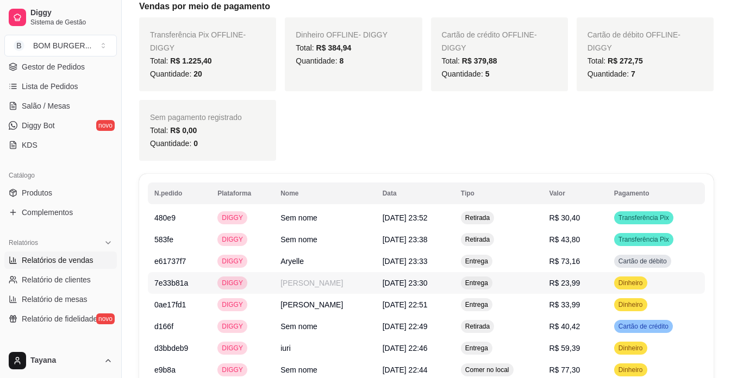
click at [394, 283] on span "[DATE] 23:30" at bounding box center [405, 283] width 45 height 9
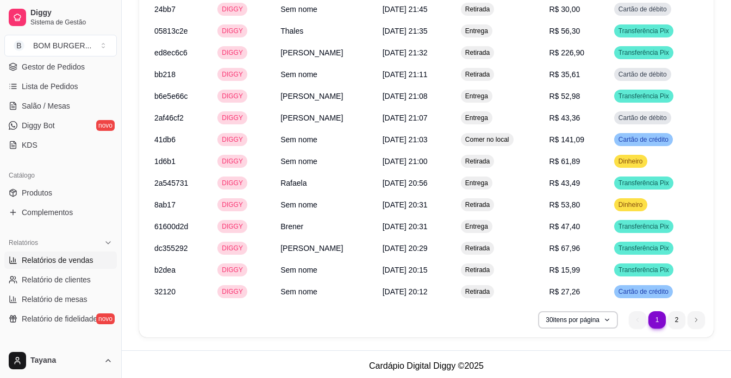
scroll to position [1646, 0]
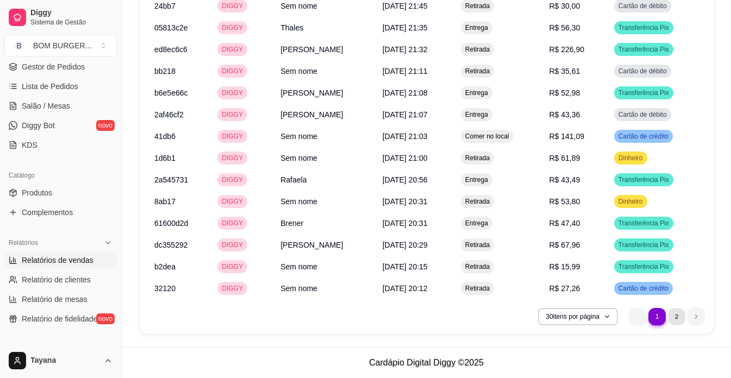
click at [673, 316] on li "2" at bounding box center [676, 316] width 17 height 17
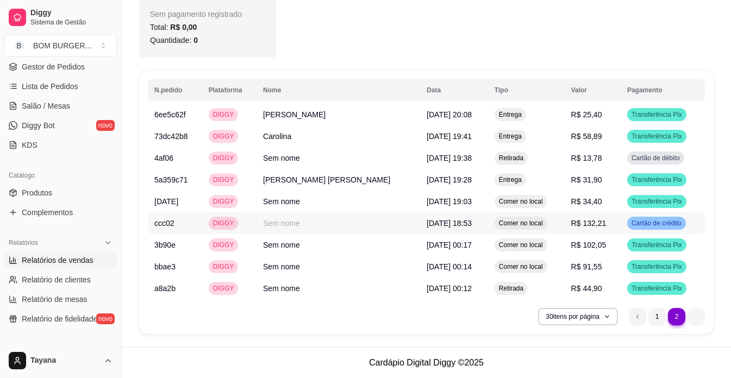
scroll to position [1190, 0]
click at [661, 315] on li "1" at bounding box center [656, 316] width 17 height 17
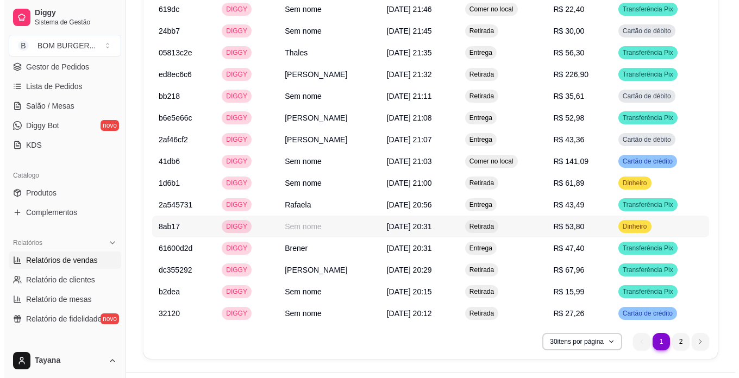
scroll to position [1646, 0]
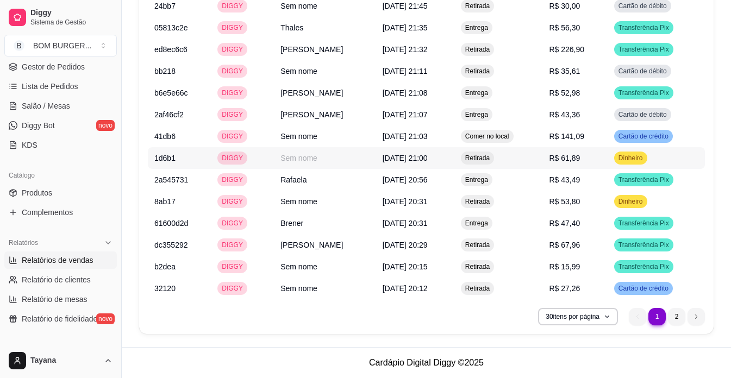
click at [574, 156] on span "R$ 61,89" at bounding box center [564, 158] width 31 height 9
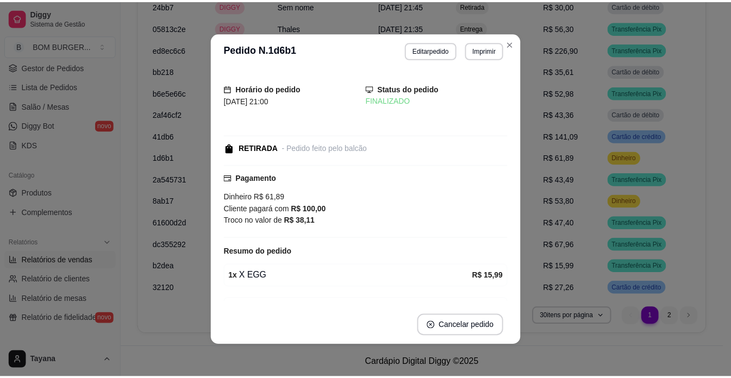
scroll to position [54, 0]
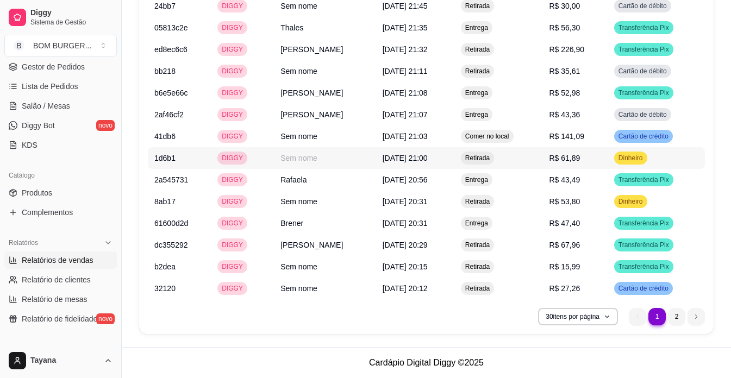
click at [577, 154] on span "R$ 61,89" at bounding box center [564, 158] width 31 height 9
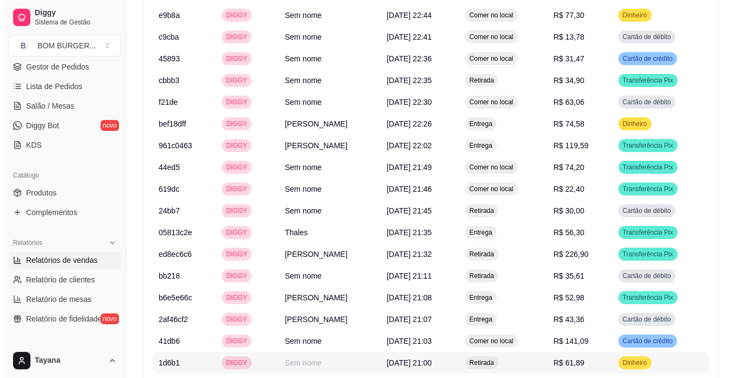
scroll to position [1429, 0]
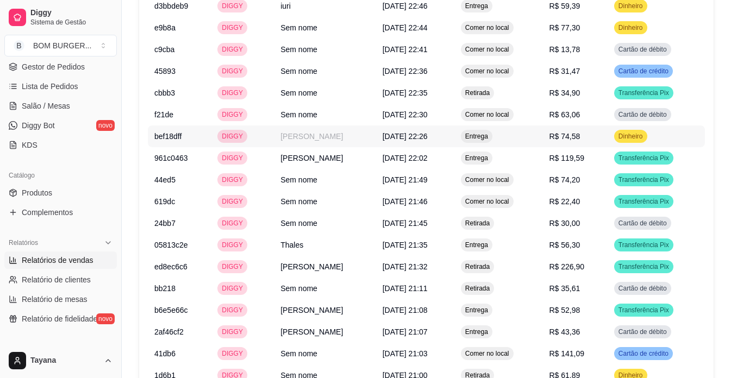
click at [580, 134] on span "R$ 74,58" at bounding box center [564, 136] width 31 height 9
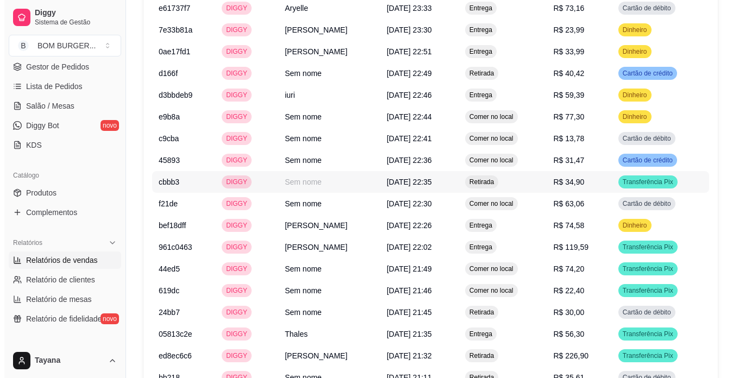
scroll to position [1320, 0]
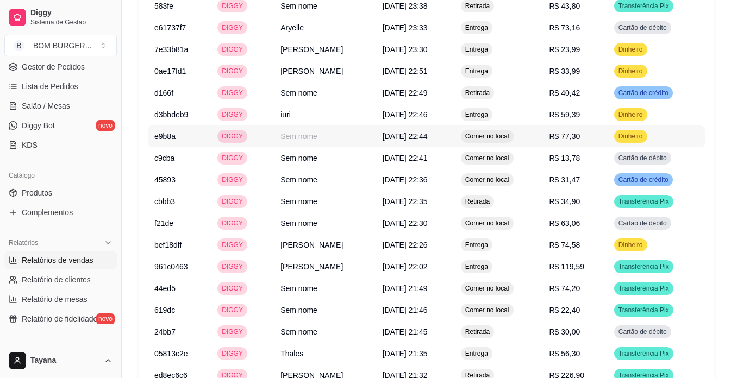
click at [573, 136] on span "R$ 77,30" at bounding box center [564, 136] width 31 height 9
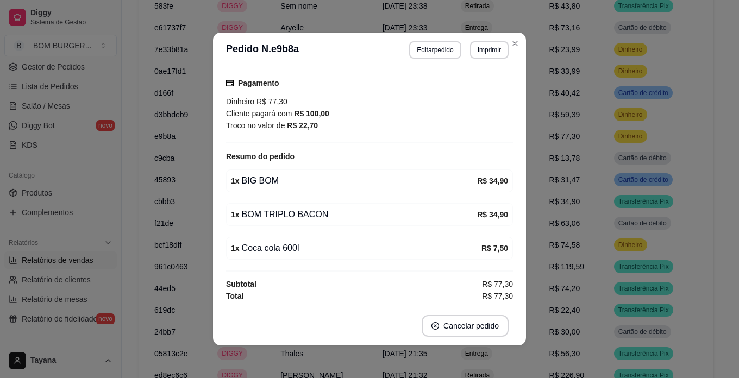
scroll to position [2, 0]
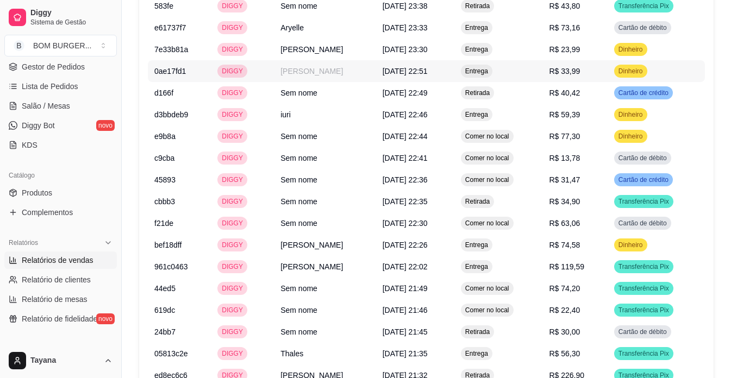
click at [490, 74] on span "Entrega" at bounding box center [476, 71] width 27 height 9
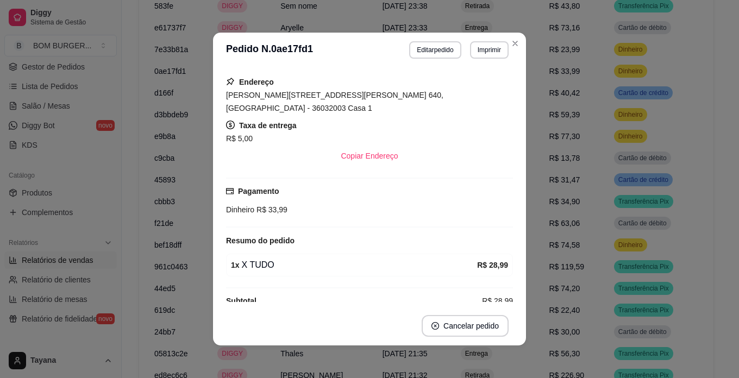
scroll to position [167, 0]
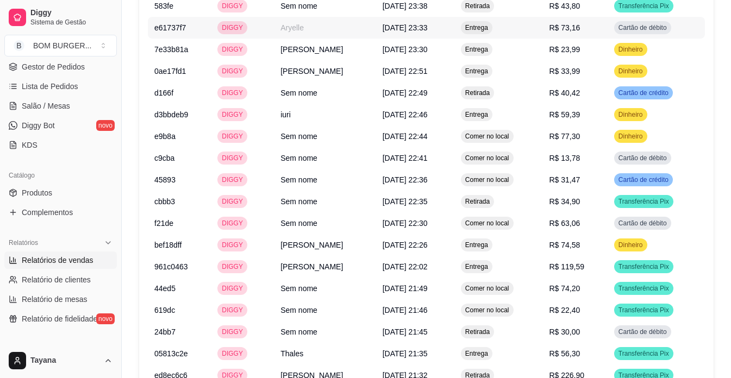
click at [514, 37] on td "Entrega" at bounding box center [498, 28] width 89 height 22
click at [483, 112] on span "Entrega" at bounding box center [476, 114] width 27 height 9
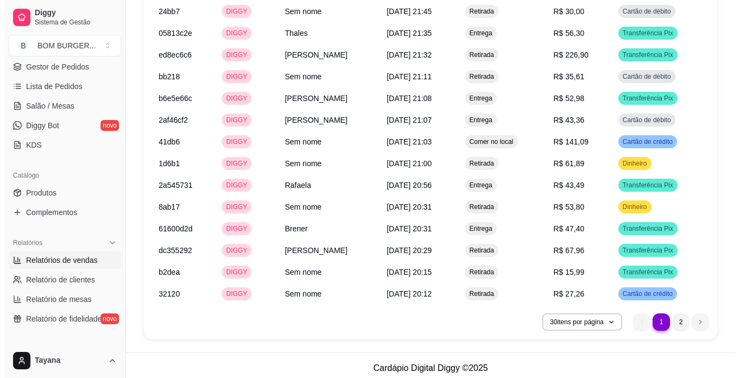
scroll to position [1646, 0]
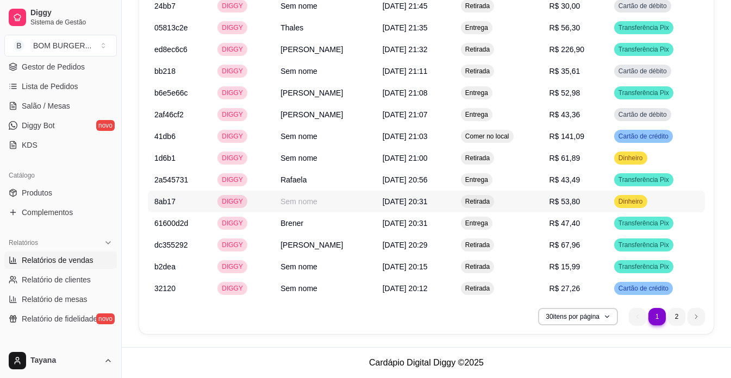
click at [577, 204] on span "R$ 53,80" at bounding box center [564, 201] width 31 height 9
click at [481, 158] on span "Retirada" at bounding box center [477, 158] width 29 height 9
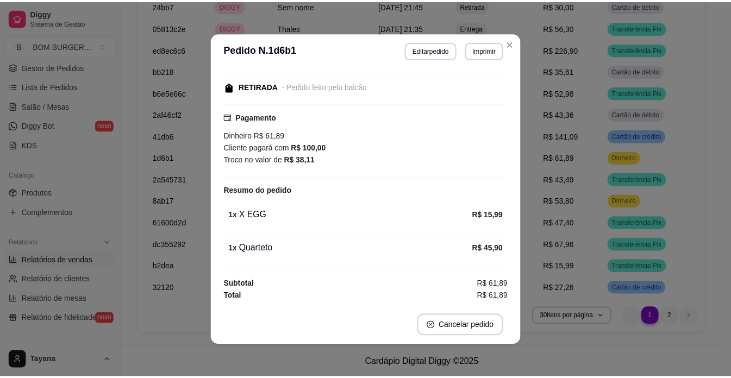
scroll to position [2, 0]
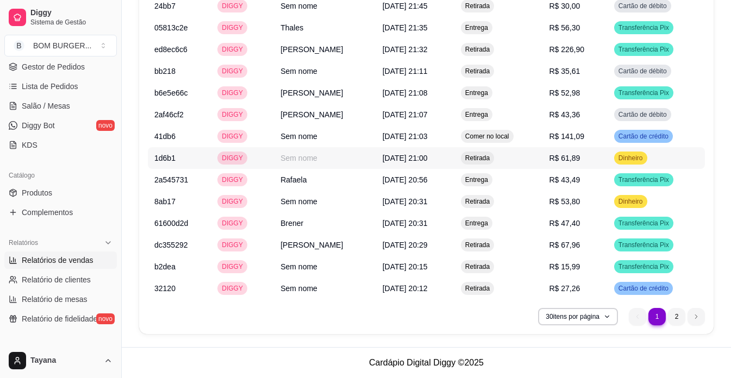
click at [577, 157] on span "R$ 61,89" at bounding box center [564, 158] width 31 height 9
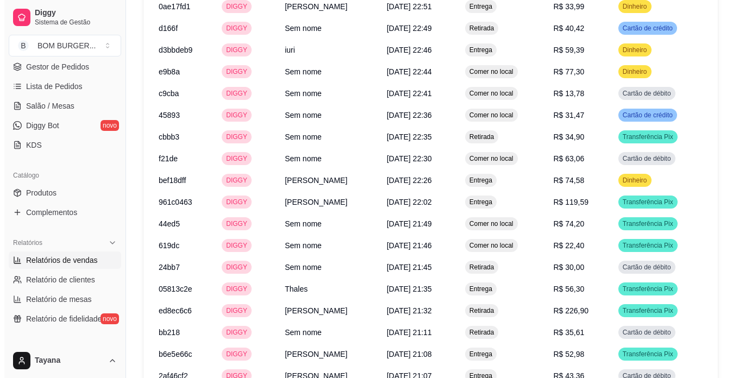
scroll to position [1375, 0]
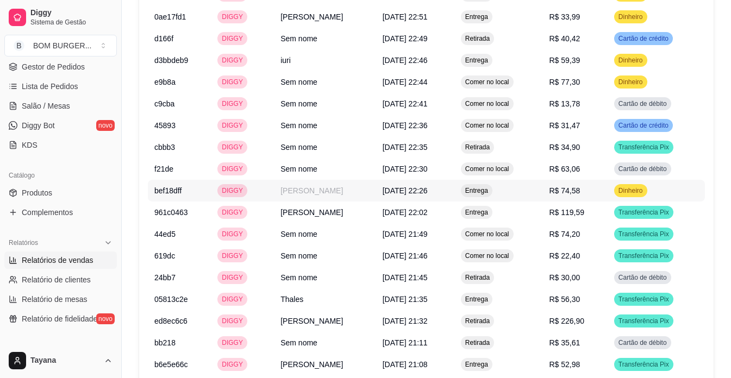
click at [573, 188] on span "R$ 74,58" at bounding box center [564, 190] width 31 height 9
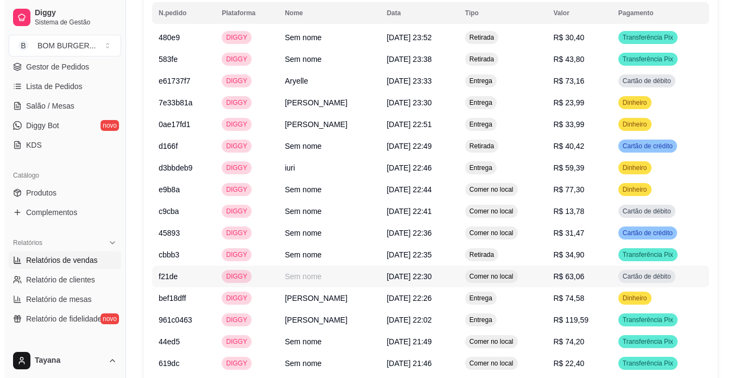
scroll to position [1266, 0]
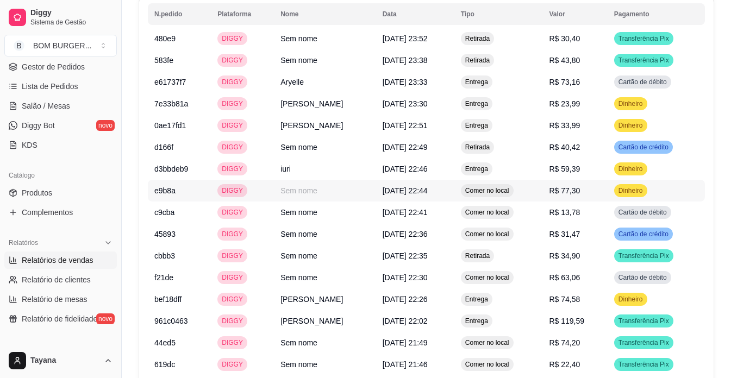
click at [577, 192] on span "R$ 77,30" at bounding box center [564, 190] width 31 height 9
click at [577, 167] on span "R$ 59,39" at bounding box center [564, 169] width 31 height 9
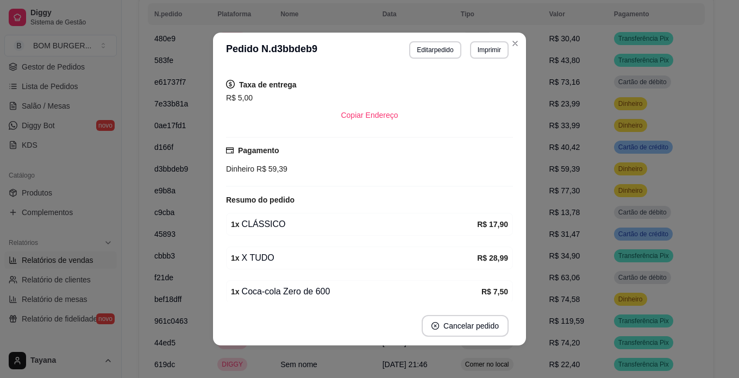
scroll to position [217, 0]
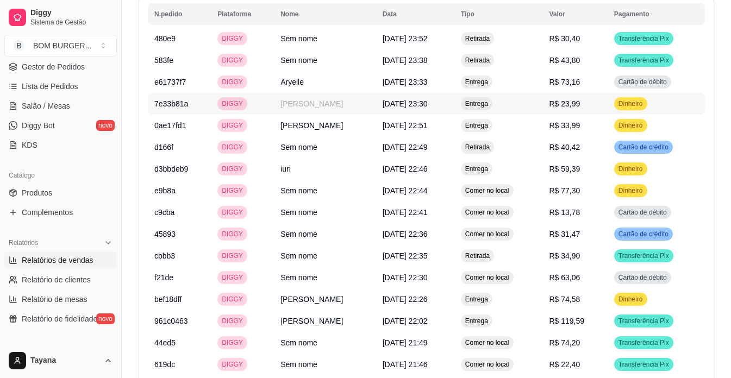
click at [574, 109] on td "R$ 23,99" at bounding box center [574, 104] width 65 height 22
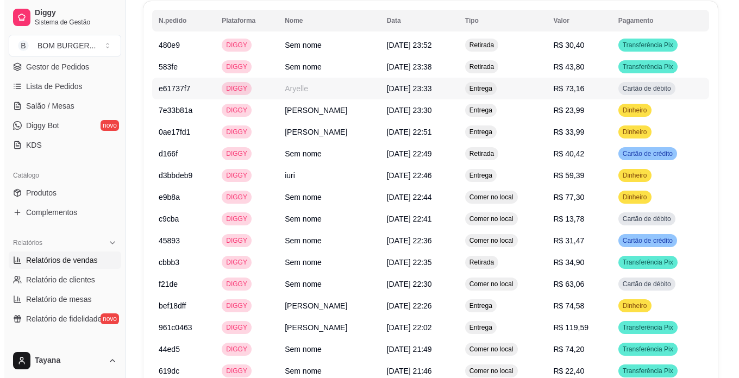
scroll to position [1320, 0]
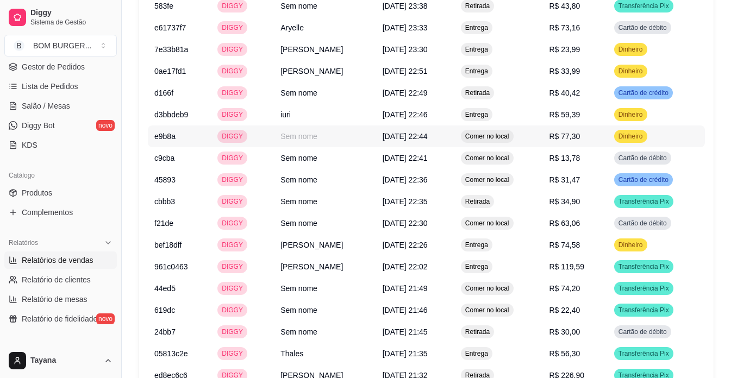
click at [574, 135] on span "R$ 77,30" at bounding box center [564, 136] width 31 height 9
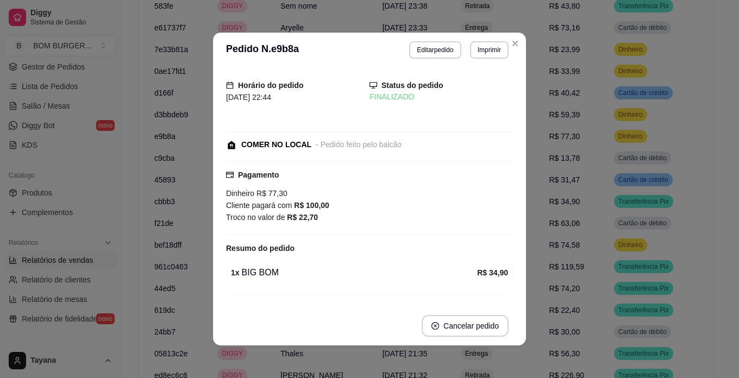
scroll to position [54, 0]
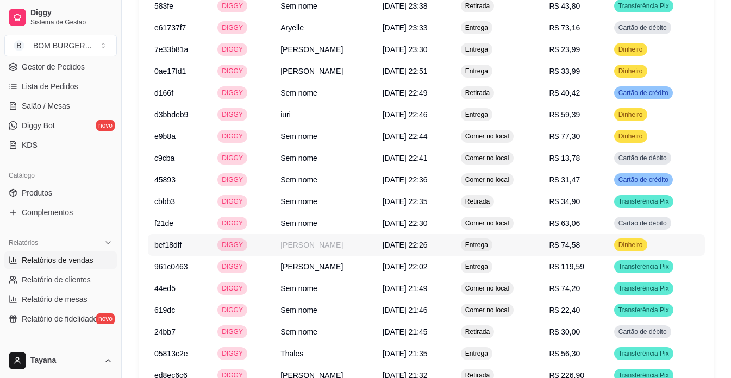
click at [569, 243] on span "R$ 74,58" at bounding box center [564, 245] width 31 height 9
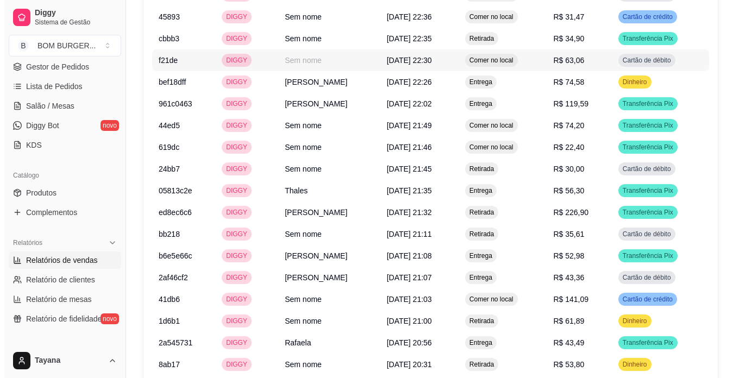
scroll to position [1592, 0]
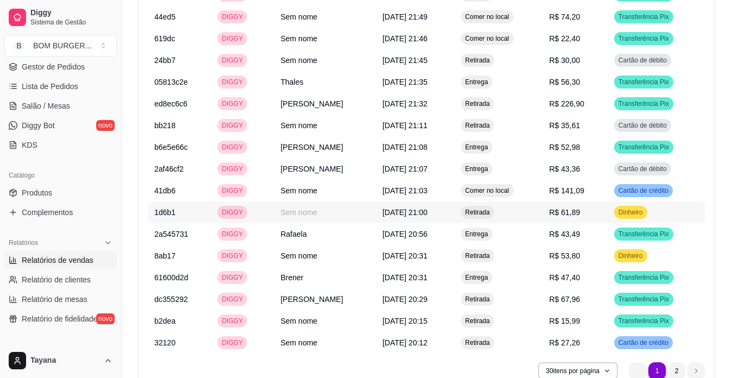
click at [573, 212] on span "R$ 61,89" at bounding box center [564, 212] width 31 height 9
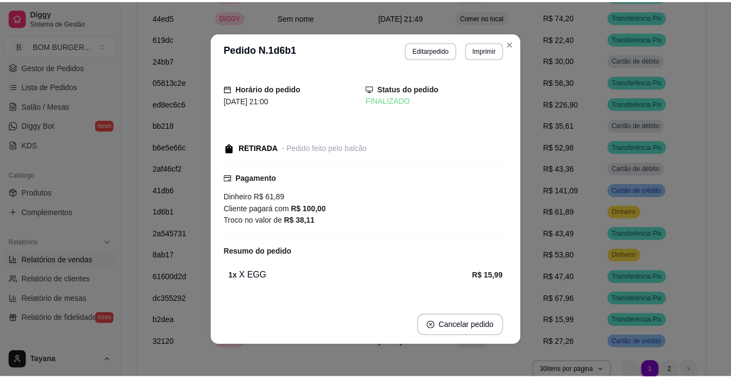
scroll to position [54, 0]
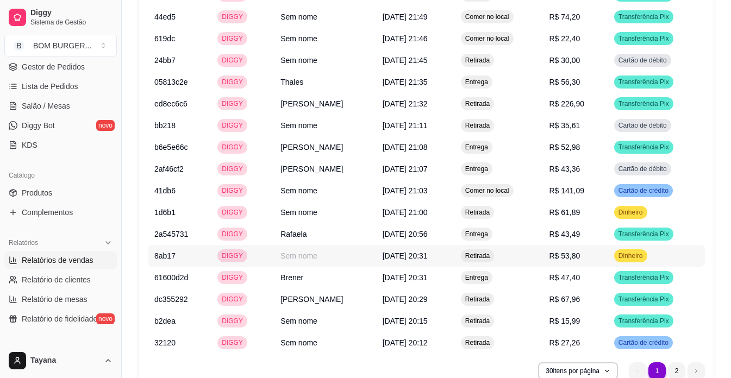
click at [569, 260] on span "R$ 53,80" at bounding box center [564, 256] width 31 height 9
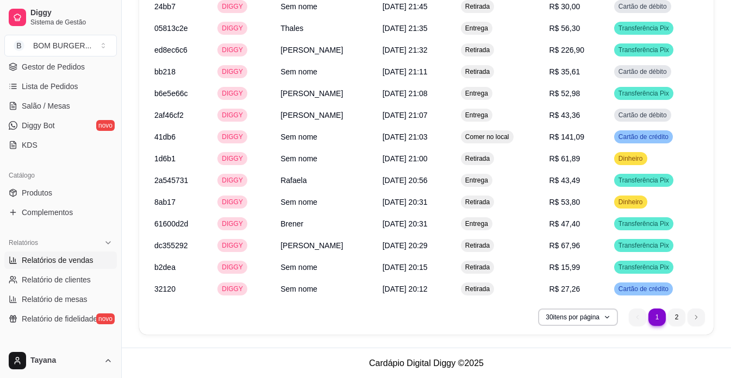
scroll to position [1646, 0]
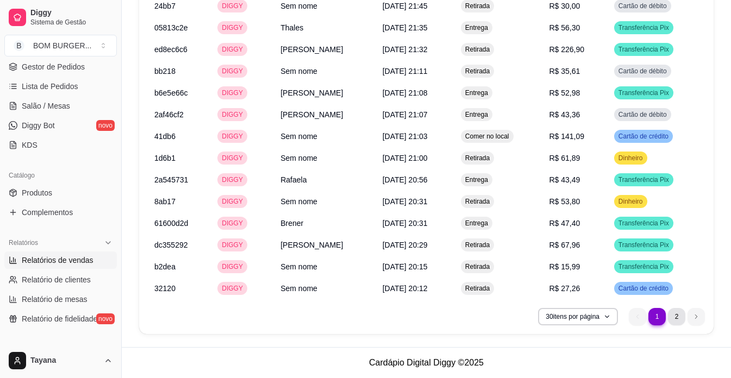
click at [682, 317] on li "2" at bounding box center [676, 316] width 17 height 17
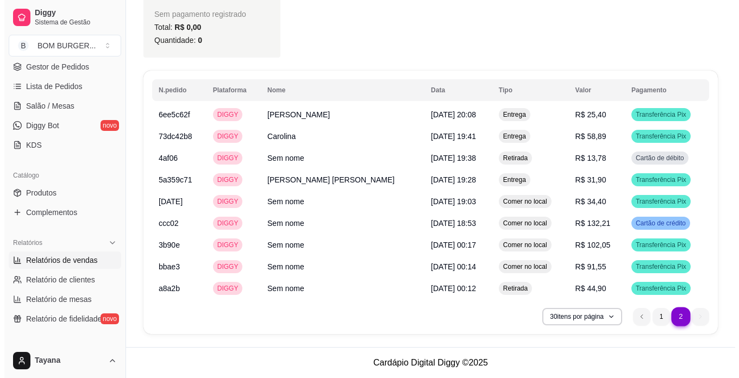
scroll to position [1190, 0]
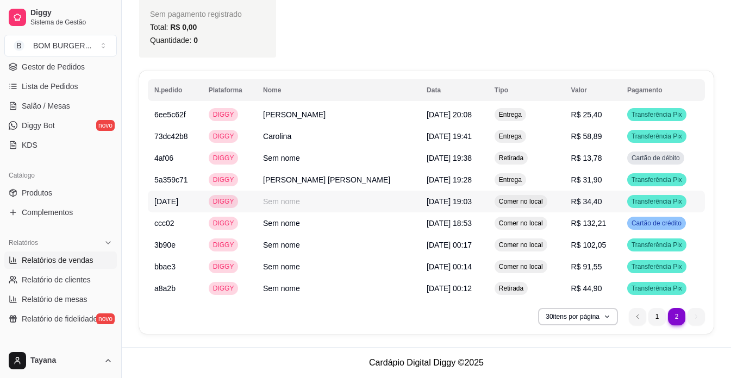
click at [511, 202] on span "Comer no local" at bounding box center [521, 201] width 48 height 9
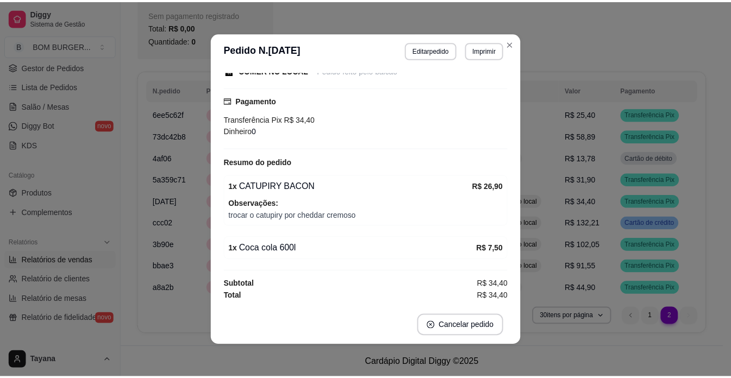
scroll to position [2, 0]
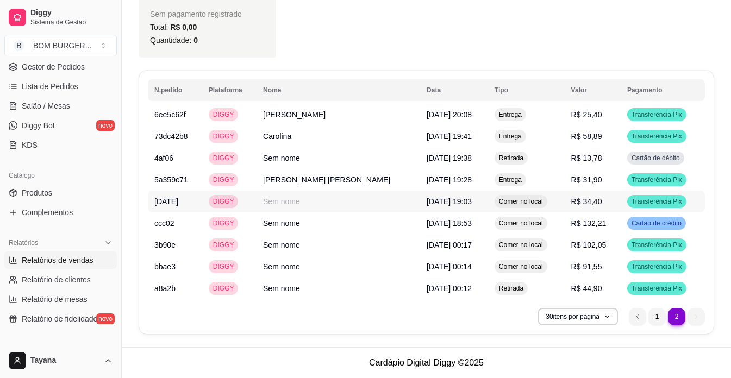
click at [497, 202] on span "Comer no local" at bounding box center [521, 201] width 48 height 9
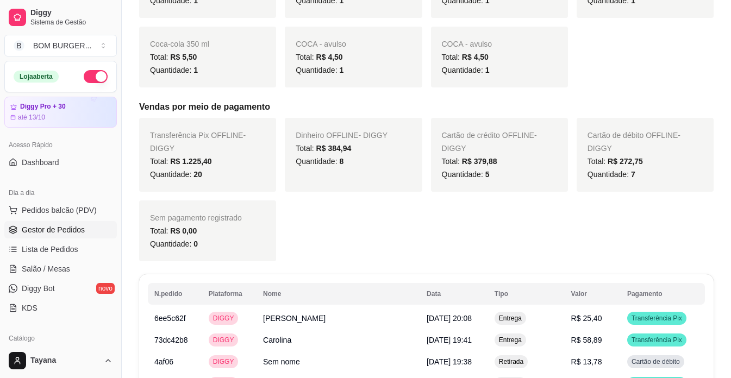
scroll to position [810, 0]
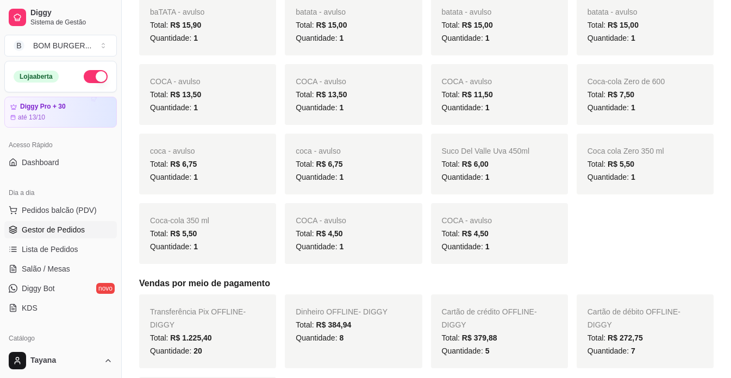
click at [71, 228] on span "Gestor de Pedidos" at bounding box center [53, 229] width 63 height 11
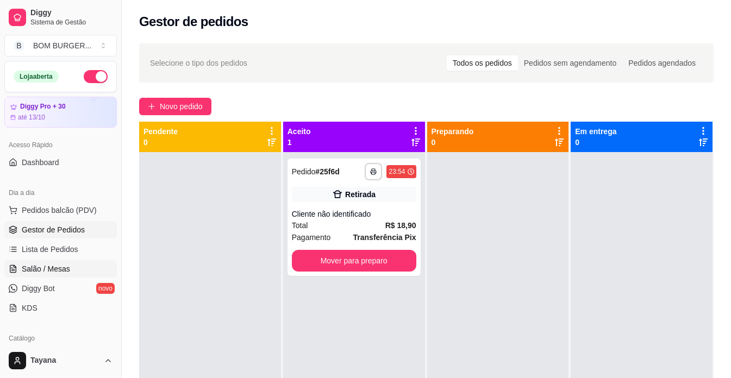
scroll to position [109, 0]
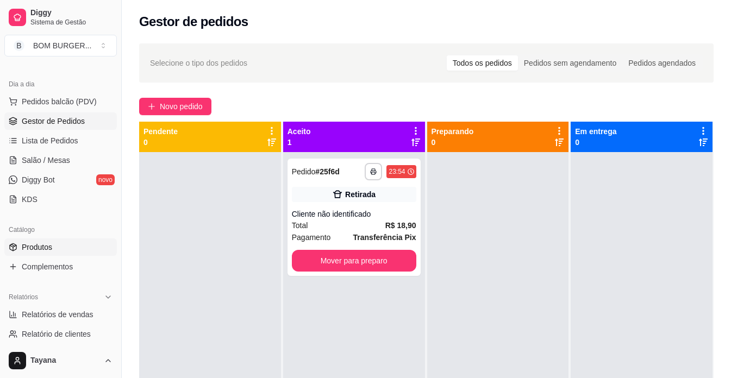
click at [42, 239] on link "Produtos" at bounding box center [60, 247] width 112 height 17
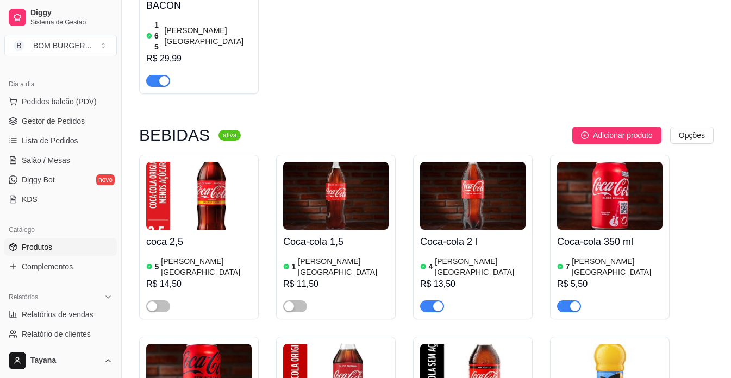
scroll to position [3423, 0]
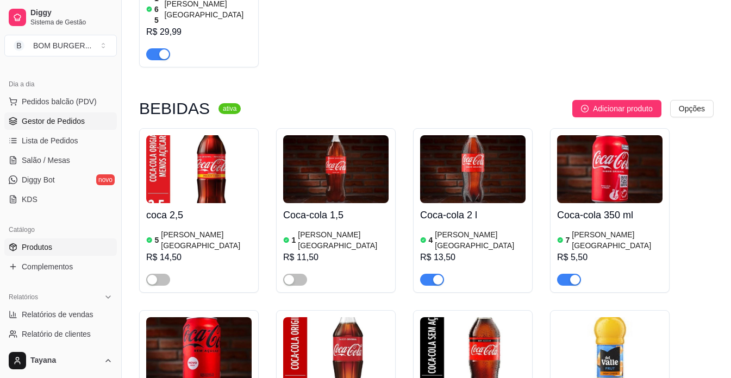
click at [62, 120] on span "Gestor de Pedidos" at bounding box center [53, 121] width 63 height 11
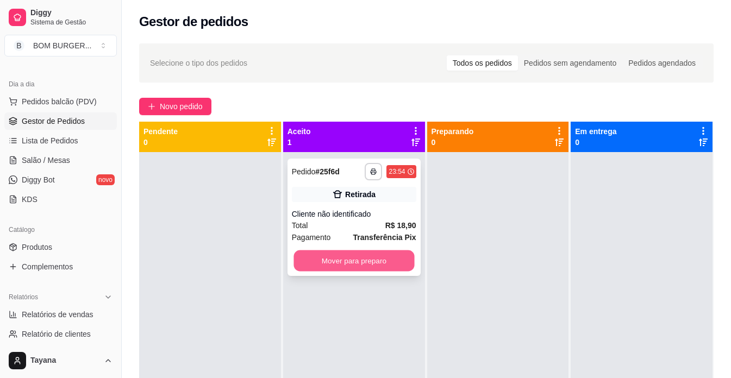
click at [370, 260] on button "Mover para preparo" at bounding box center [353, 260] width 121 height 21
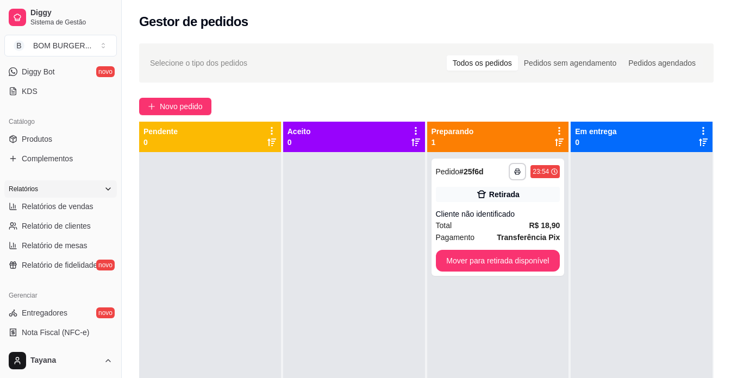
scroll to position [217, 0]
click at [71, 206] on span "Relatórios de vendas" at bounding box center [58, 206] width 72 height 11
select select "ALL"
select select "0"
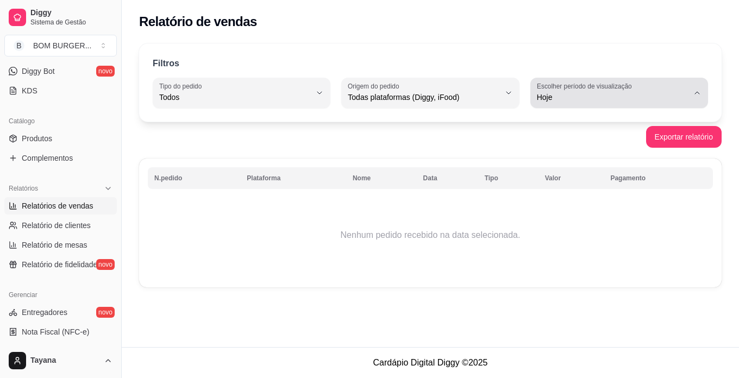
click at [643, 94] on span "Hoje" at bounding box center [613, 97] width 152 height 11
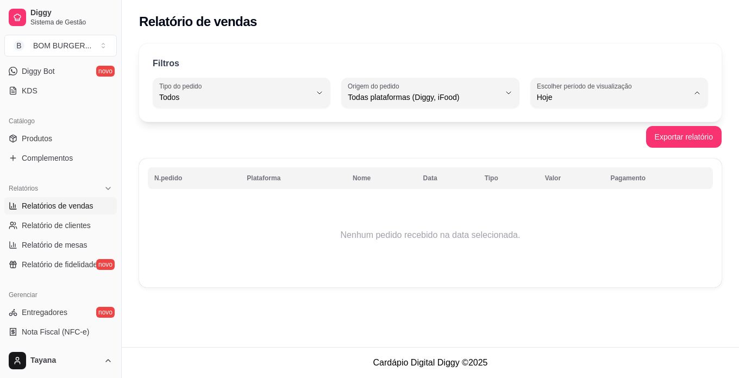
click at [588, 137] on span "Ontem" at bounding box center [613, 141] width 143 height 10
type input "1"
select select "1"
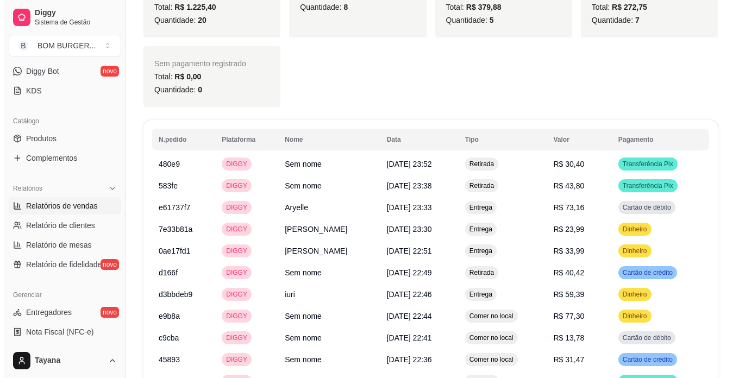
scroll to position [1141, 0]
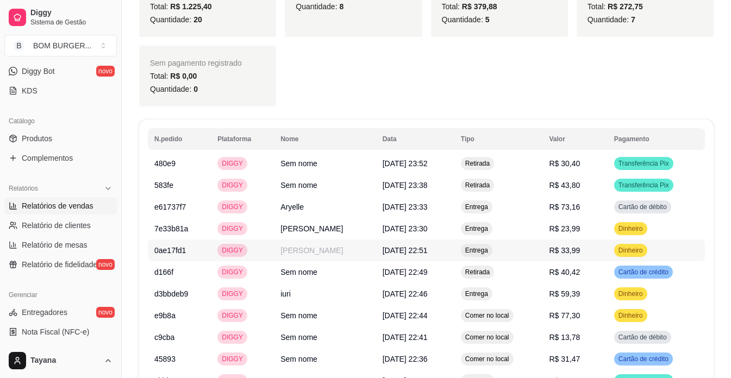
click at [490, 250] on span "Entrega" at bounding box center [476, 250] width 27 height 9
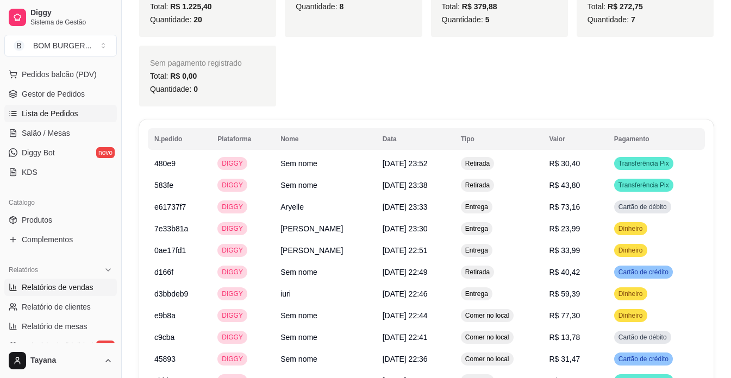
scroll to position [54, 0]
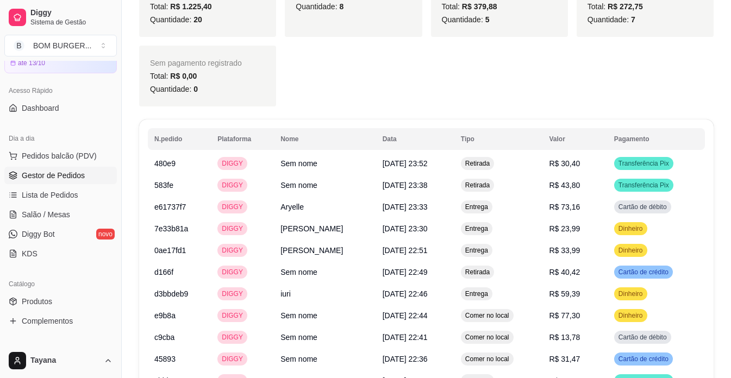
click at [53, 177] on span "Gestor de Pedidos" at bounding box center [53, 175] width 63 height 11
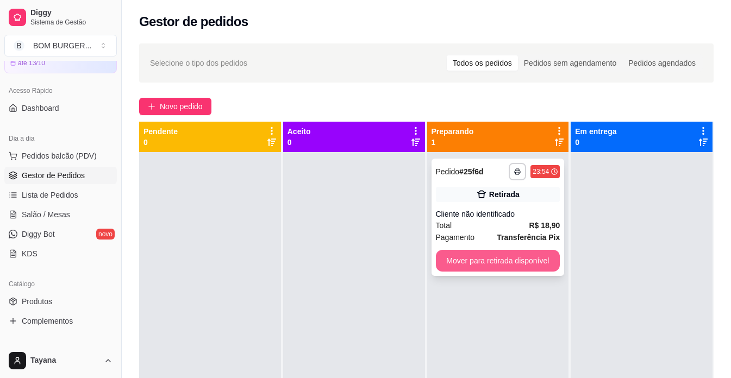
click at [480, 256] on button "Mover para retirada disponível" at bounding box center [498, 261] width 124 height 22
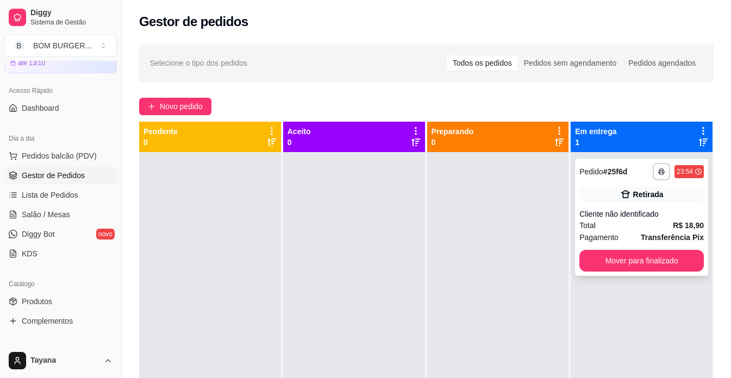
click at [580, 221] on span "Total" at bounding box center [587, 226] width 16 height 12
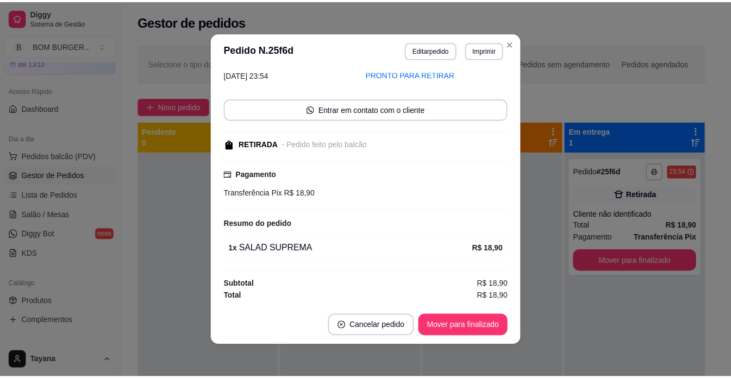
scroll to position [2, 0]
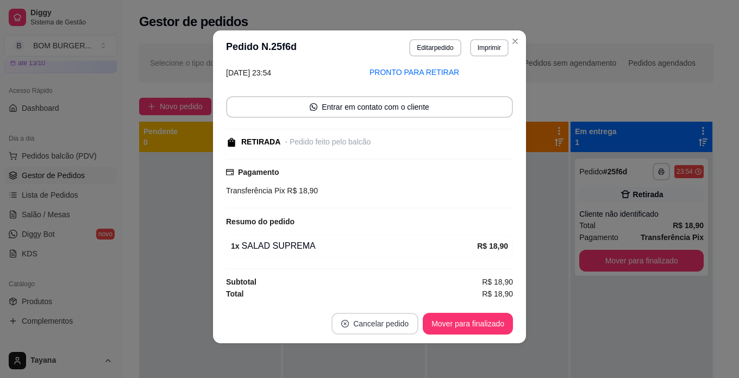
click at [372, 329] on button "Cancelar pedido" at bounding box center [374, 324] width 87 height 22
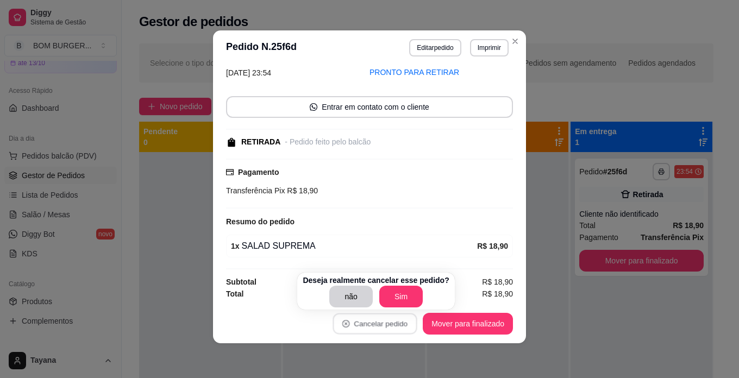
click at [404, 294] on button "Sim" at bounding box center [400, 297] width 43 height 22
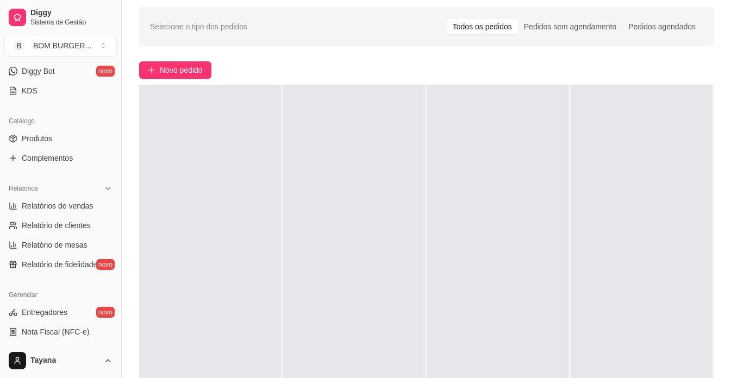
scroll to position [54, 0]
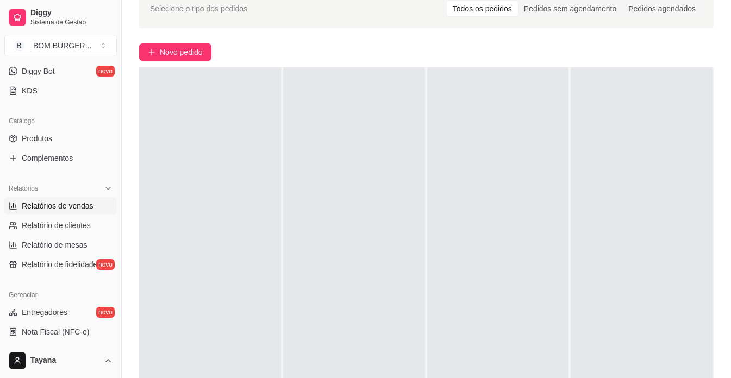
click at [76, 203] on span "Relatórios de vendas" at bounding box center [58, 206] width 72 height 11
select select "ALL"
select select "0"
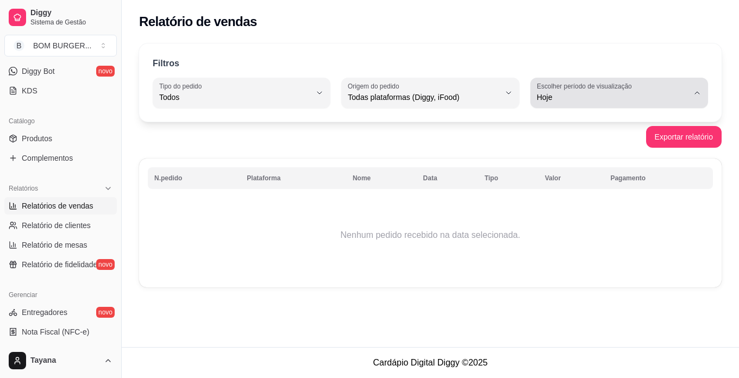
click at [566, 98] on span "Hoje" at bounding box center [613, 97] width 152 height 11
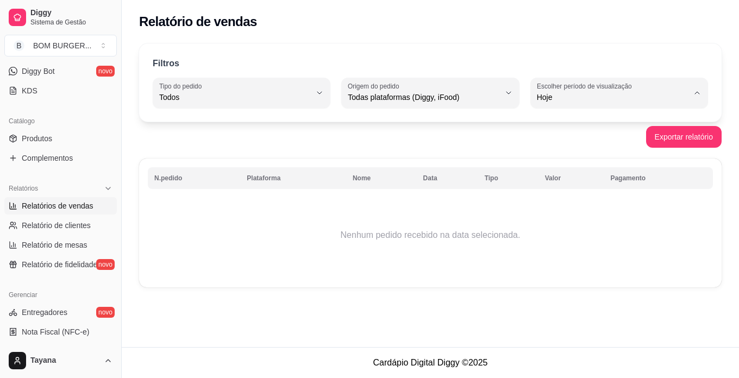
click at [554, 141] on span "Ontem" at bounding box center [613, 141] width 143 height 10
type input "1"
select select "1"
